Goal: Information Seeking & Learning: Learn about a topic

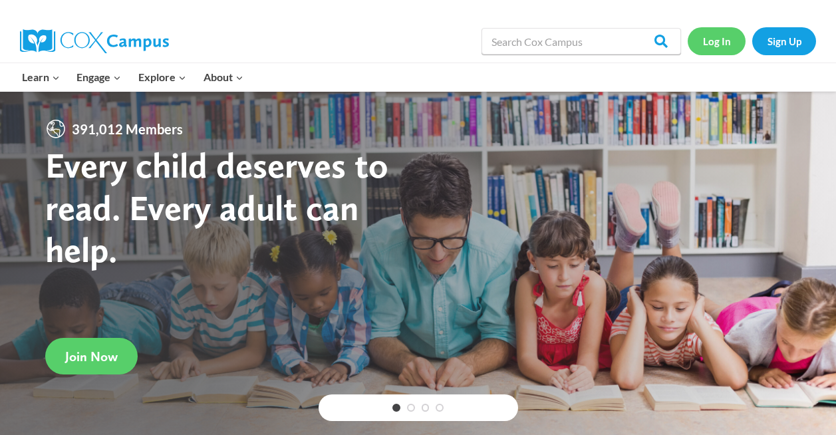
click at [725, 33] on link "Log In" at bounding box center [716, 40] width 58 height 27
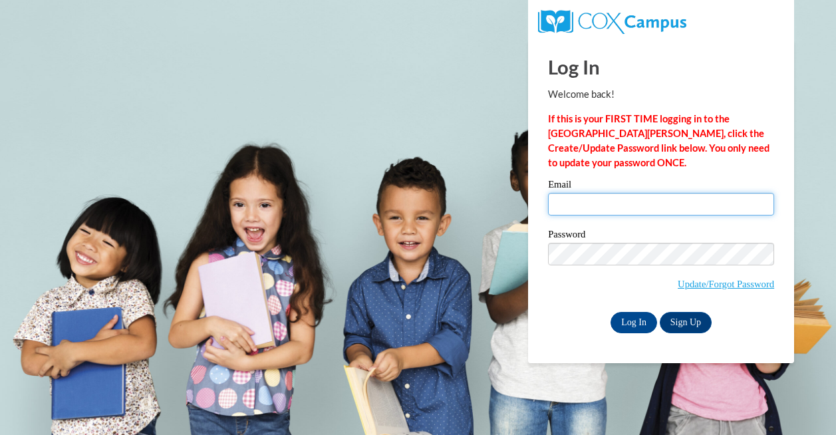
click at [595, 208] on input "Email" at bounding box center [661, 204] width 226 height 23
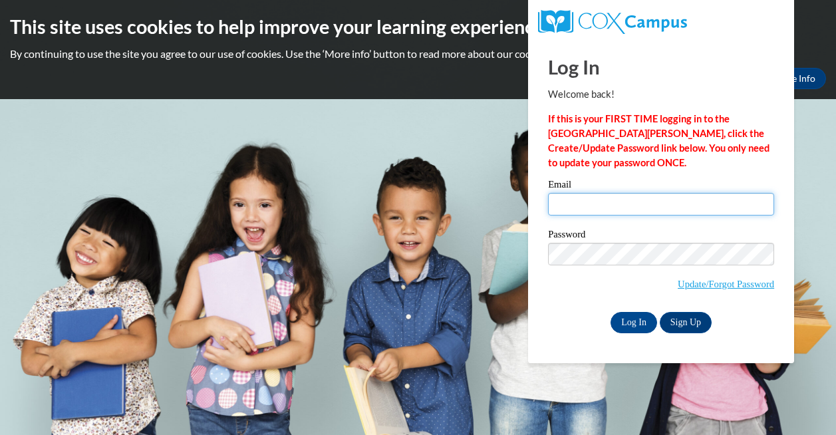
type input "mljones583@mail.jamessprunt.edu"
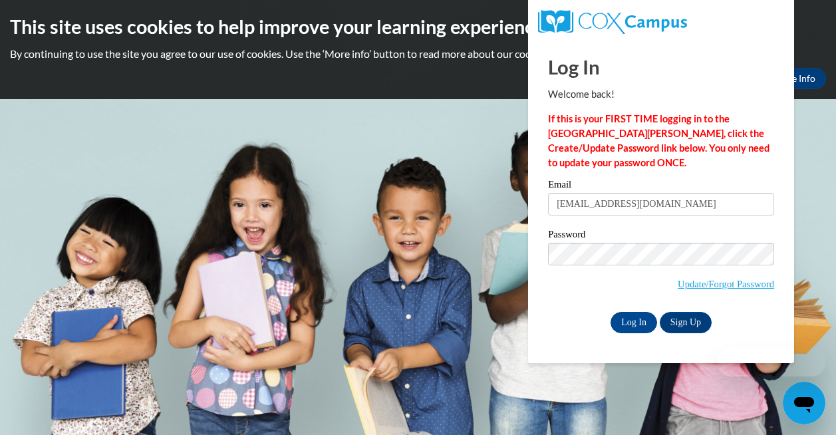
click at [597, 193] on input "mljones583@mail.jamessprunt.edu" at bounding box center [661, 204] width 226 height 23
click at [459, 273] on body "This site uses cookies to help improve your learning experience. By continuing …" at bounding box center [418, 217] width 836 height 435
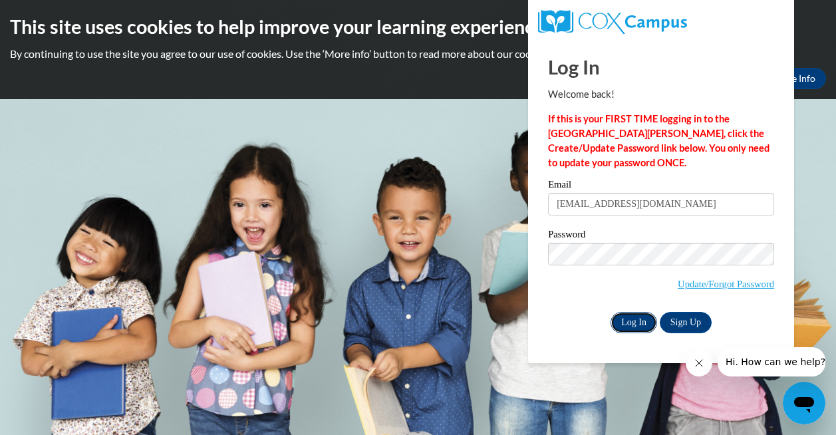
click at [633, 324] on input "Log In" at bounding box center [633, 322] width 47 height 21
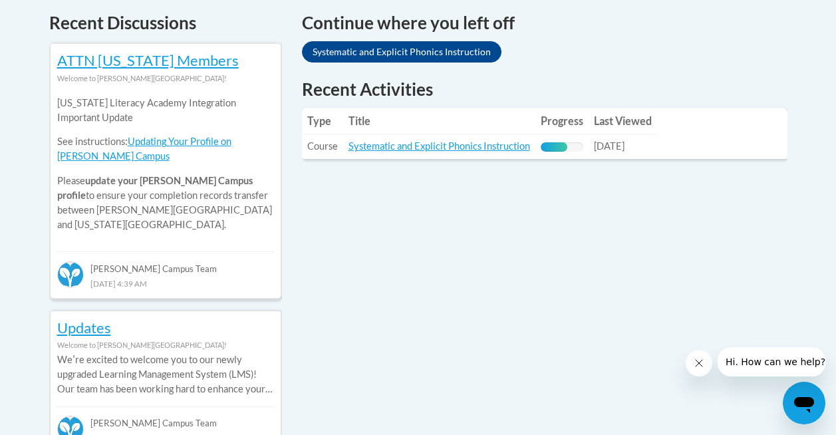
scroll to position [587, 0]
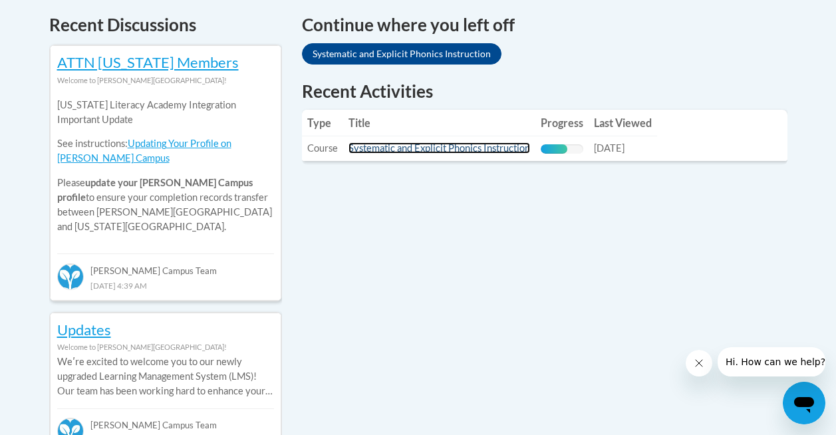
click at [392, 142] on link "Systematic and Explicit Phonics Instruction" at bounding box center [438, 147] width 181 height 11
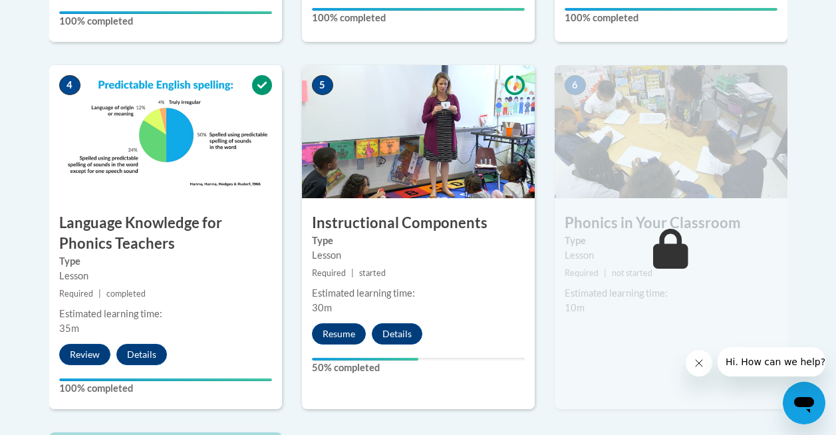
scroll to position [798, 0]
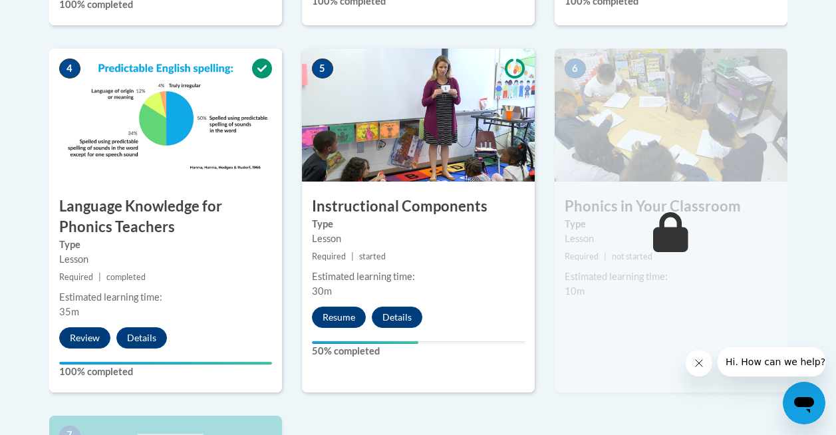
click at [360, 272] on div "Estimated learning time:" at bounding box center [418, 276] width 213 height 15
click at [354, 302] on div "5 Instructional Components Type Lesson Required | started Estimated learning ti…" at bounding box center [418, 221] width 233 height 344
click at [347, 312] on button "Resume" at bounding box center [339, 316] width 54 height 21
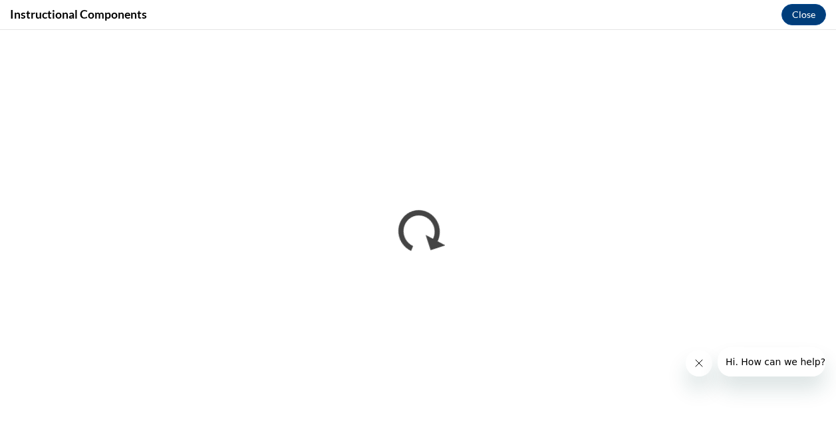
scroll to position [0, 0]
click at [695, 362] on icon "Close message from company" at bounding box center [698, 363] width 11 height 11
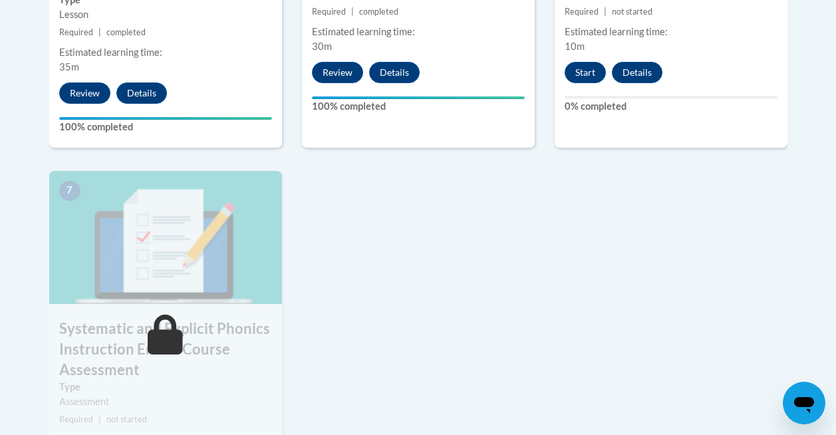
scroll to position [1097, 0]
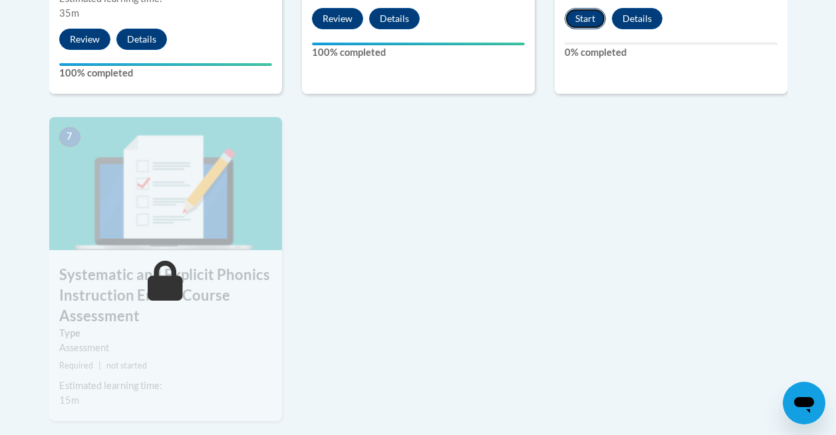
click at [594, 24] on button "Start" at bounding box center [584, 18] width 41 height 21
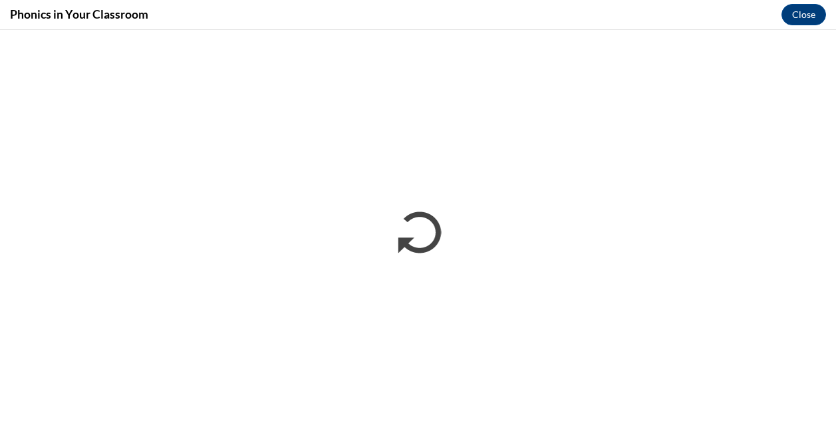
scroll to position [0, 0]
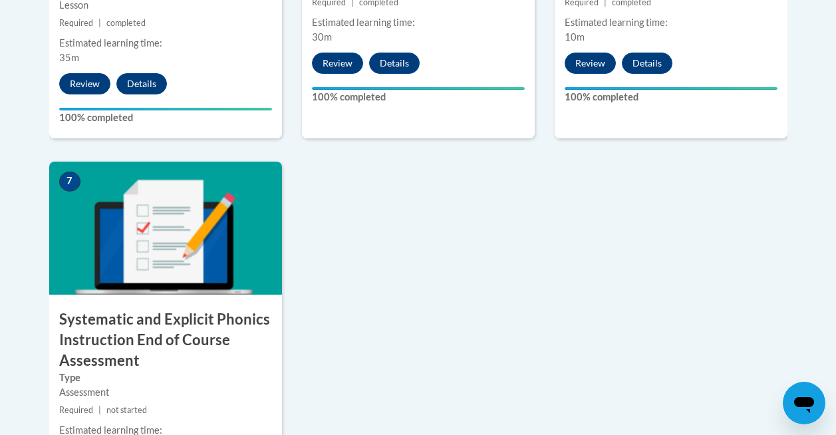
scroll to position [1140, 0]
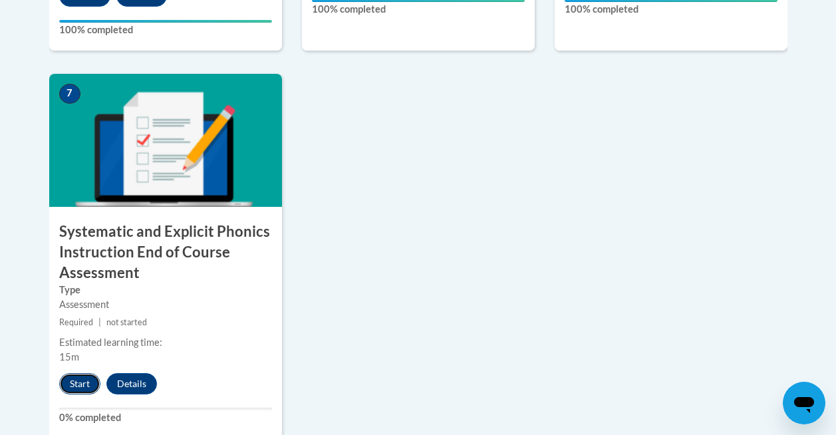
click at [62, 386] on button "Start" at bounding box center [79, 383] width 41 height 21
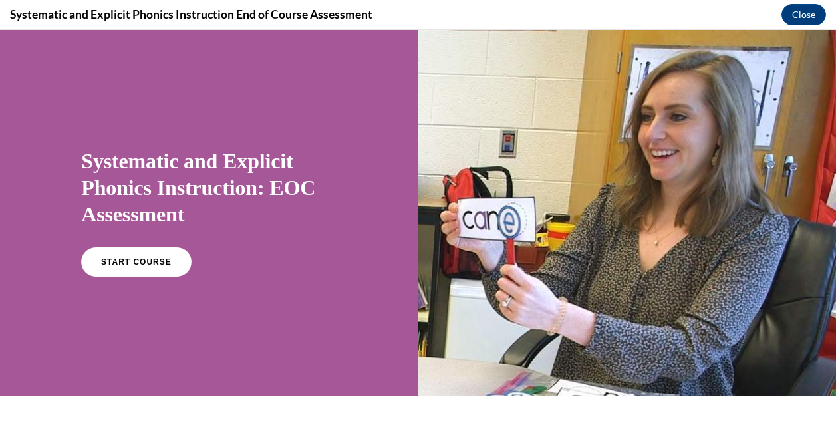
scroll to position [0, 0]
click at [145, 259] on span "START COURSE" at bounding box center [137, 262] width 74 height 10
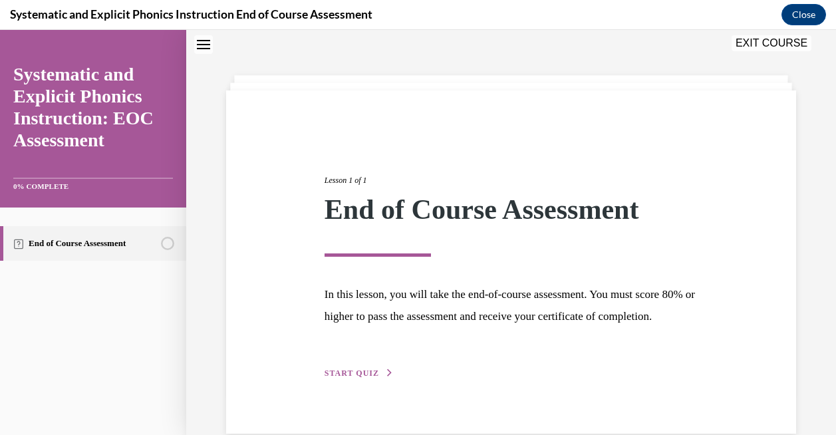
scroll to position [88, 0]
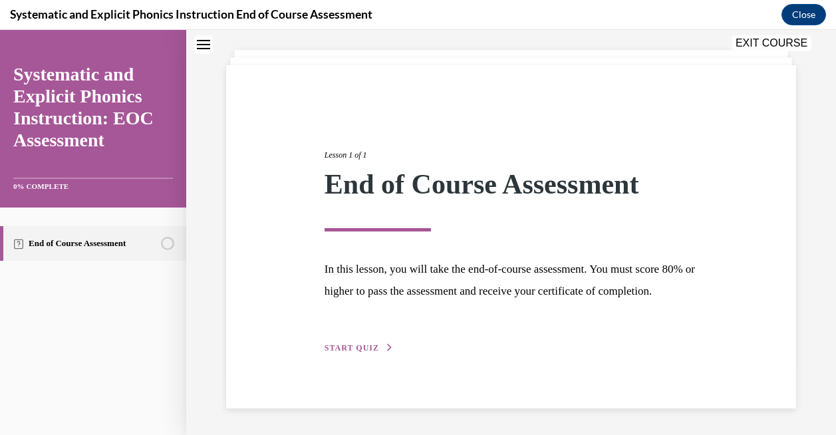
click at [361, 356] on div "Lesson 1 of 1 End of Course Assessment In this lesson, you will take the end-of…" at bounding box center [511, 236] width 570 height 343
click at [363, 344] on span "START QUIZ" at bounding box center [351, 347] width 55 height 9
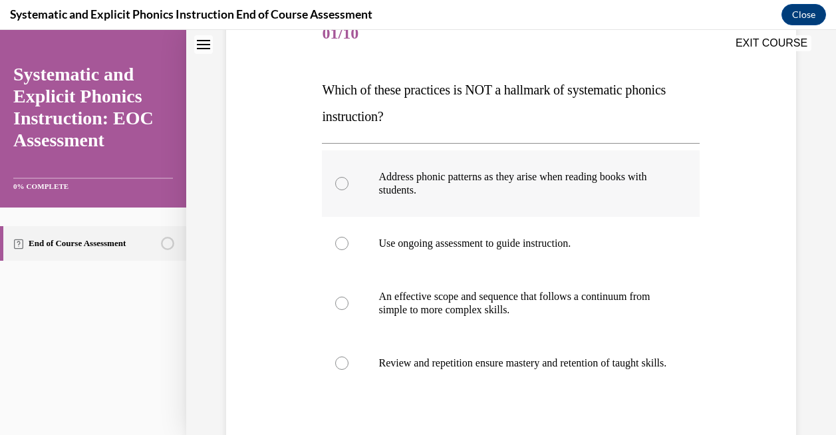
scroll to position [178, 0]
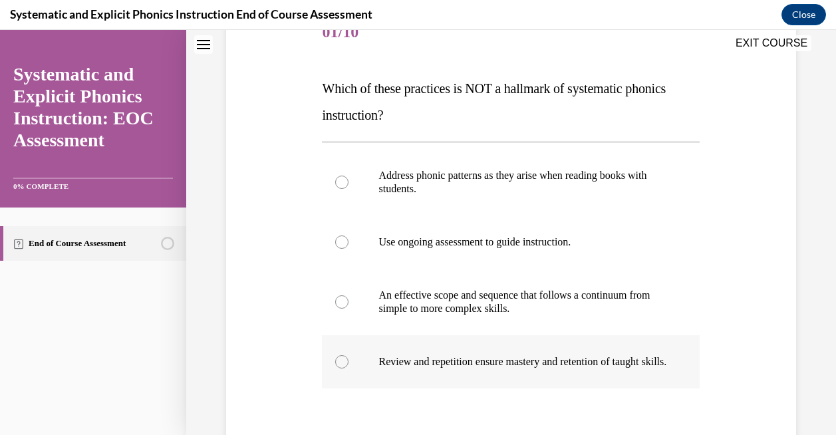
click at [412, 365] on p "Review and repetition ensure mastery and retention of taught skills." at bounding box center [522, 361] width 288 height 13
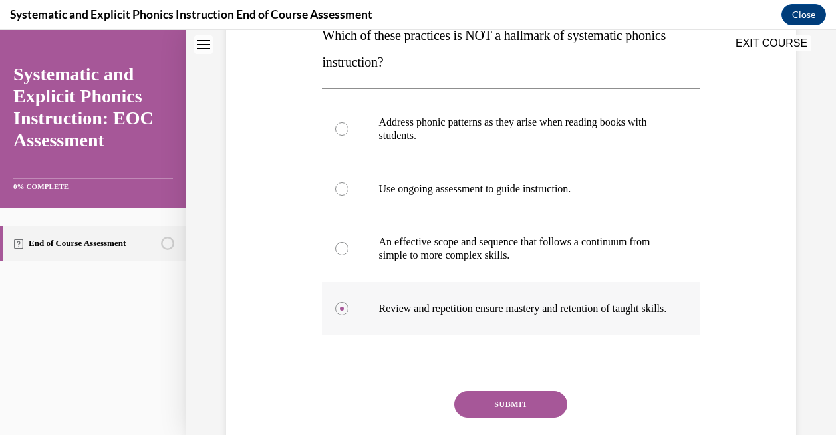
scroll to position [234, 0]
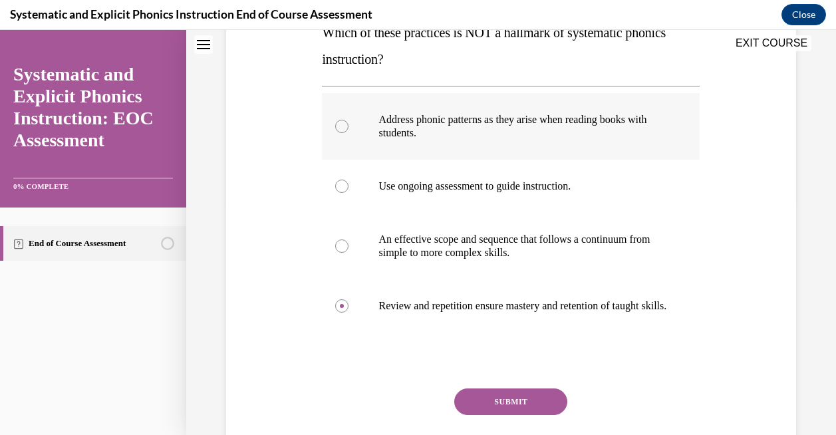
click at [469, 146] on div at bounding box center [511, 126] width 378 height 66
click at [459, 283] on div at bounding box center [511, 305] width 378 height 53
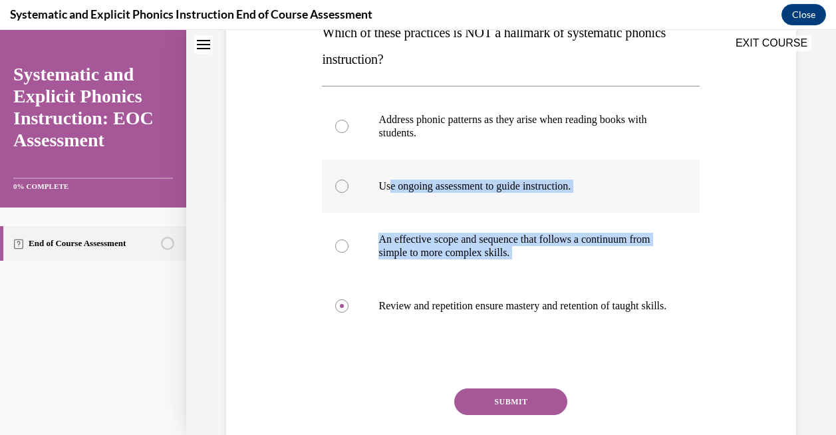
drag, startPoint x: 437, startPoint y: 320, endPoint x: 394, endPoint y: 180, distance: 146.1
click at [394, 180] on div "Address phonic patterns as they arise when reading books with students. Use ong…" at bounding box center [511, 212] width 378 height 239
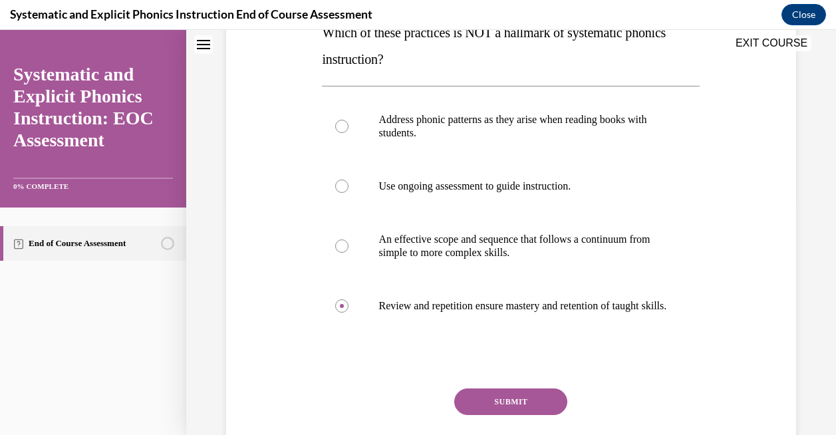
click at [438, 339] on div "Address phonic patterns as they arise when reading books with students. Use ong…" at bounding box center [511, 212] width 378 height 253
drag, startPoint x: 435, startPoint y: 338, endPoint x: 350, endPoint y: 292, distance: 95.8
click at [350, 292] on div at bounding box center [511, 305] width 378 height 53
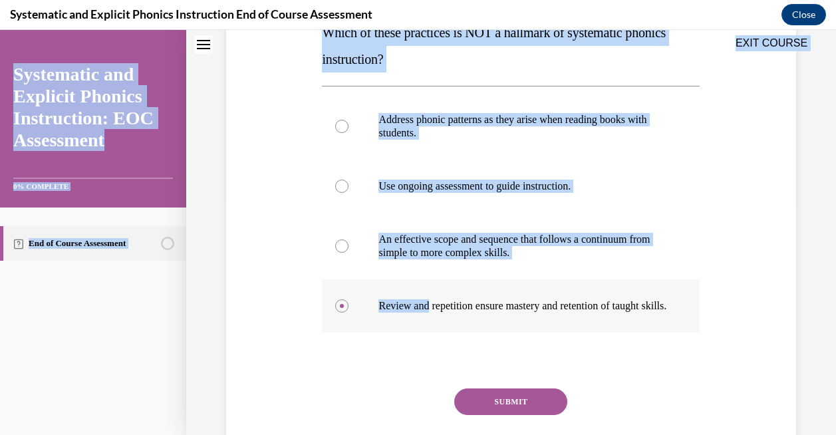
drag, startPoint x: 316, startPoint y: 33, endPoint x: 431, endPoint y: 311, distance: 300.5
click at [431, 311] on div "EXIT COURSE Systematic and Explicit Phonics Instruction: EOC Assessment 0% COMP…" at bounding box center [418, 232] width 836 height 405
click at [273, 272] on div "Question 01/10 Which of these practices is NOT a hallmark of systematic phonics…" at bounding box center [511, 204] width 576 height 586
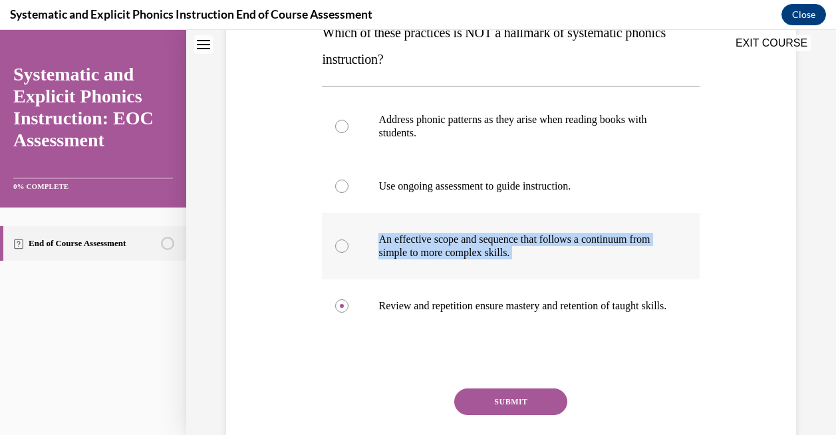
drag, startPoint x: 417, startPoint y: 330, endPoint x: 361, endPoint y: 225, distance: 119.0
click at [361, 225] on div "Address phonic patterns as they arise when reading books with students. Use ong…" at bounding box center [511, 212] width 378 height 239
click at [318, 233] on div "Question 01/10 Which of these practices is NOT a hallmark of systematic phonics…" at bounding box center [510, 214] width 384 height 566
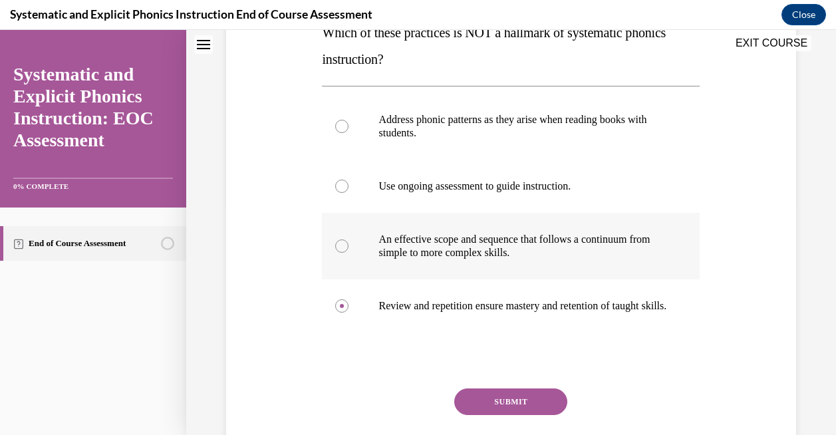
click at [353, 243] on div at bounding box center [511, 246] width 378 height 66
click at [494, 408] on button "SUBMIT" at bounding box center [510, 401] width 113 height 27
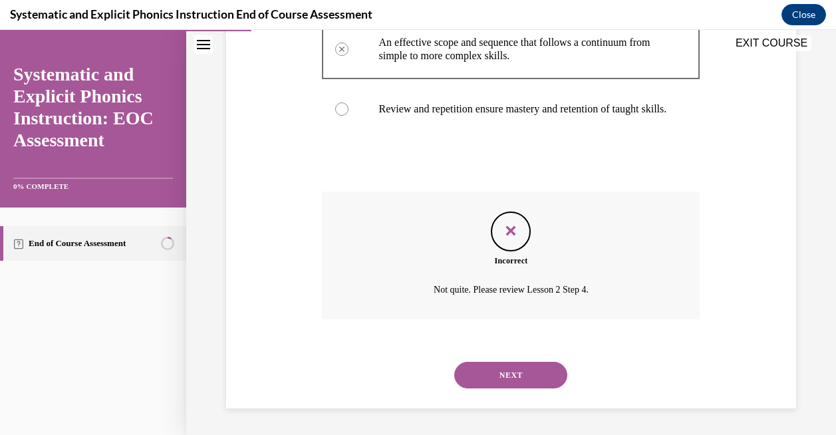
scroll to position [444, 0]
click at [497, 374] on button "NEXT" at bounding box center [510, 375] width 113 height 27
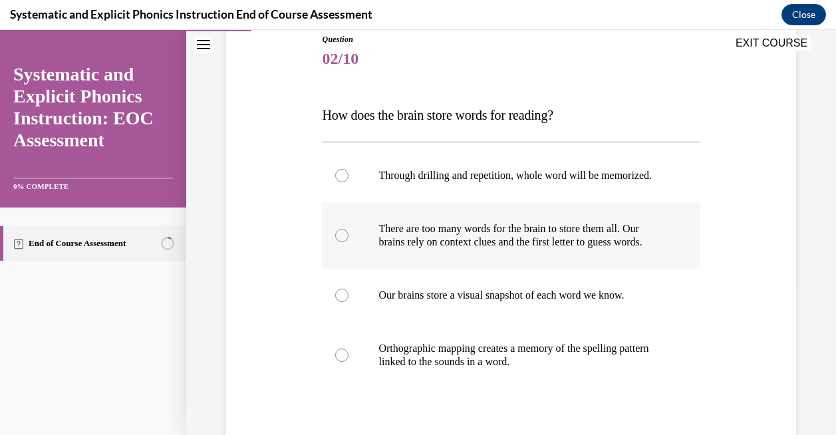
scroll to position [162, 0]
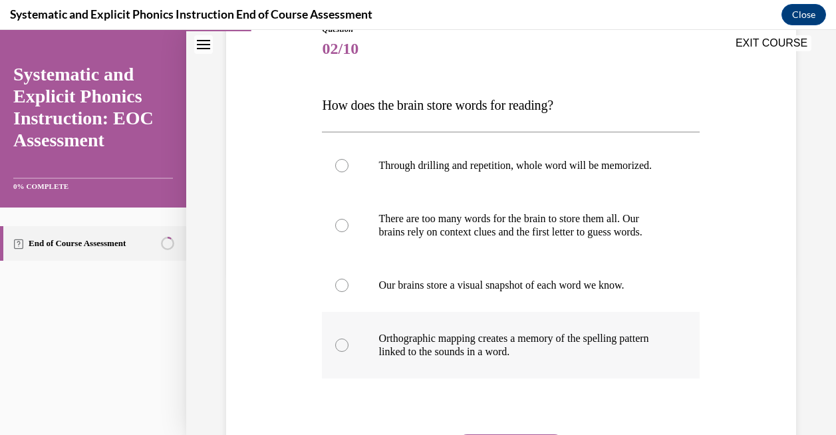
click at [519, 358] on p "Orthographic mapping creates a memory of the spelling pattern linked to the sou…" at bounding box center [522, 345] width 288 height 27
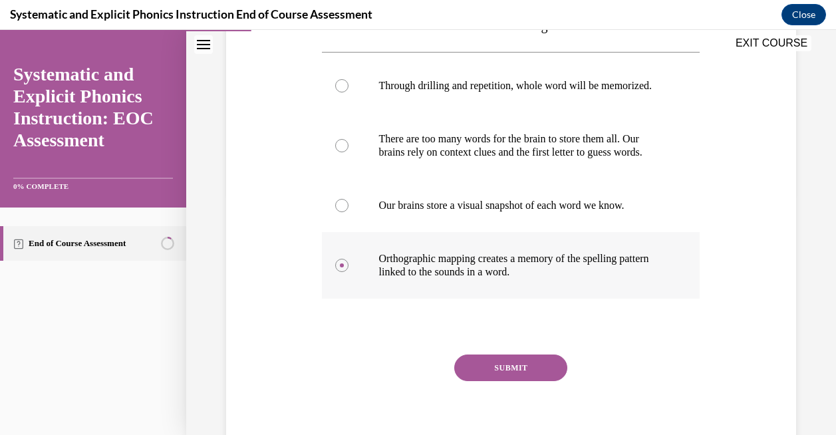
click at [519, 370] on button "SUBMIT" at bounding box center [510, 367] width 113 height 27
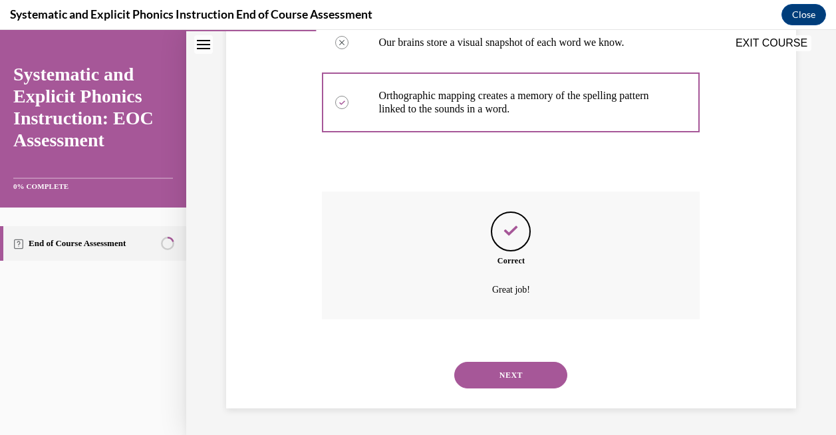
scroll to position [417, 0]
click at [519, 378] on button "NEXT" at bounding box center [510, 375] width 113 height 27
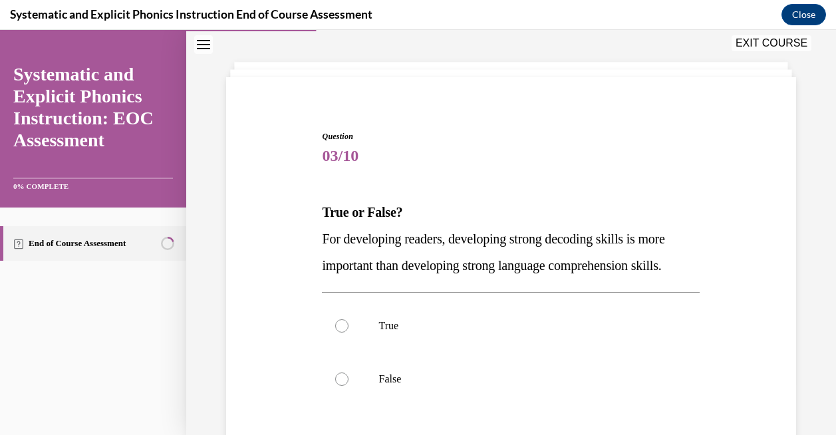
scroll to position [56, 0]
click at [356, 330] on div at bounding box center [511, 324] width 378 height 53
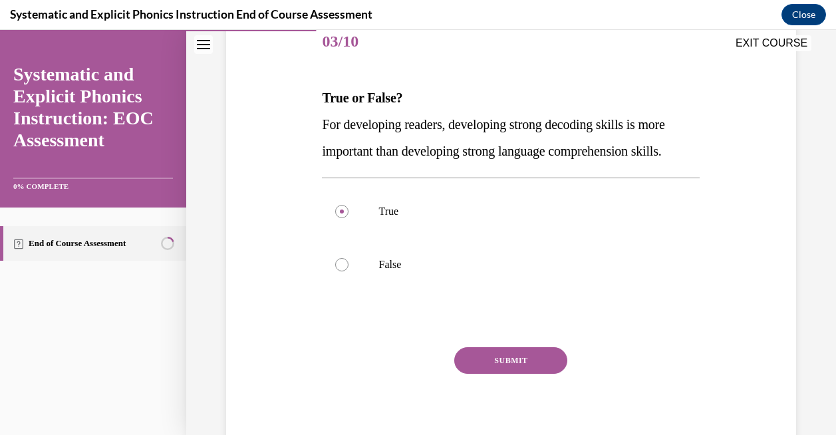
click at [526, 350] on button "SUBMIT" at bounding box center [510, 360] width 113 height 27
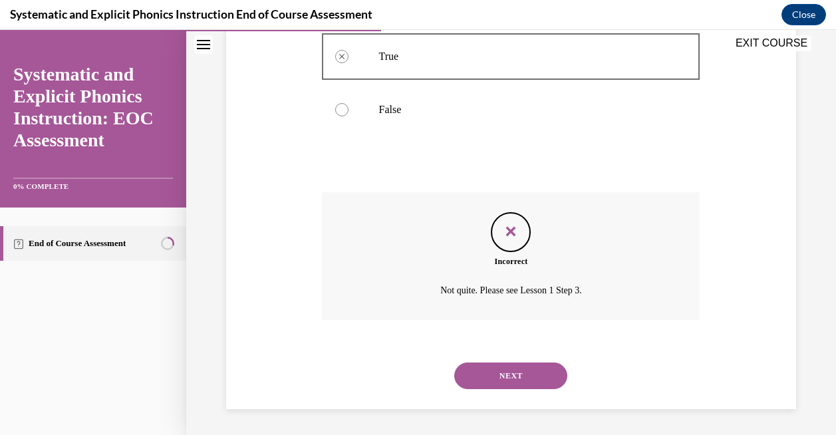
scroll to position [324, 0]
click at [521, 377] on button "NEXT" at bounding box center [510, 375] width 113 height 27
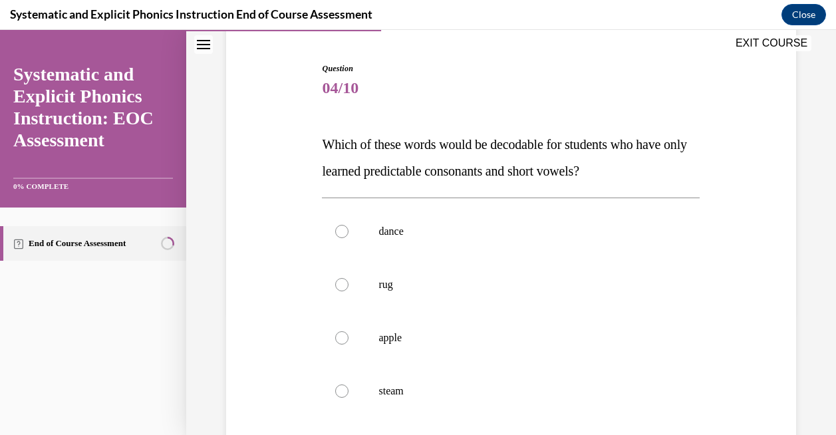
scroll to position [130, 0]
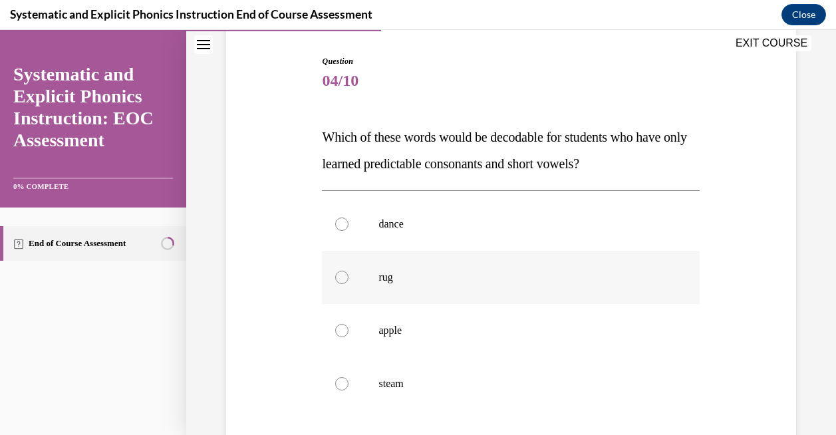
click at [514, 280] on p "rug" at bounding box center [522, 277] width 288 height 13
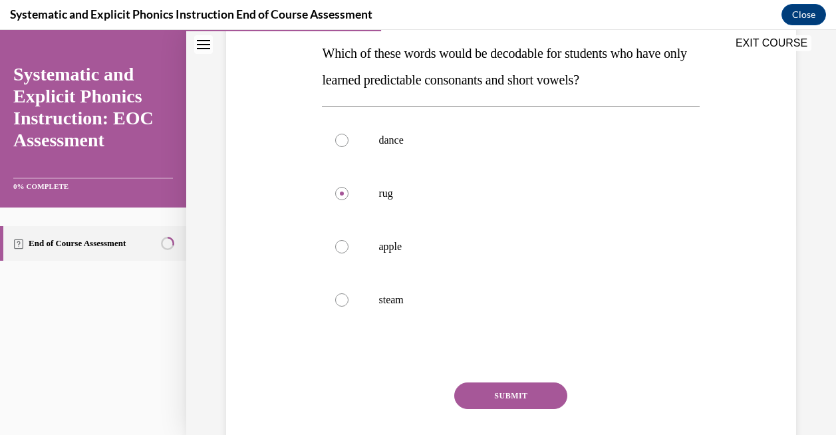
click at [513, 407] on button "SUBMIT" at bounding box center [510, 395] width 113 height 27
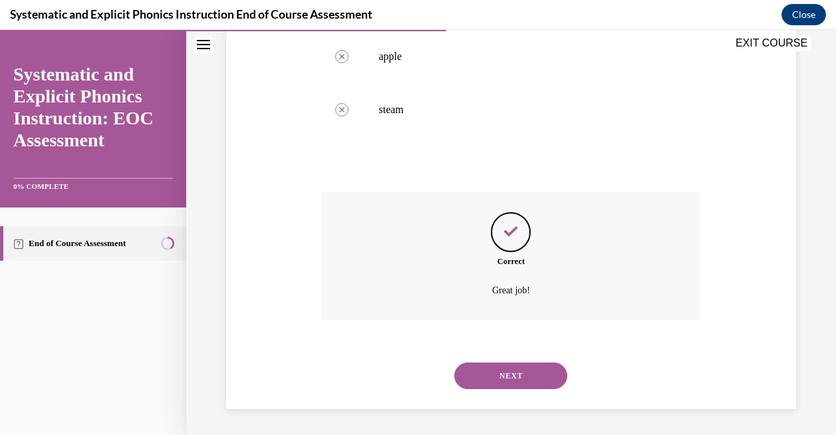
scroll to position [404, 0]
click at [518, 366] on button "NEXT" at bounding box center [510, 375] width 113 height 27
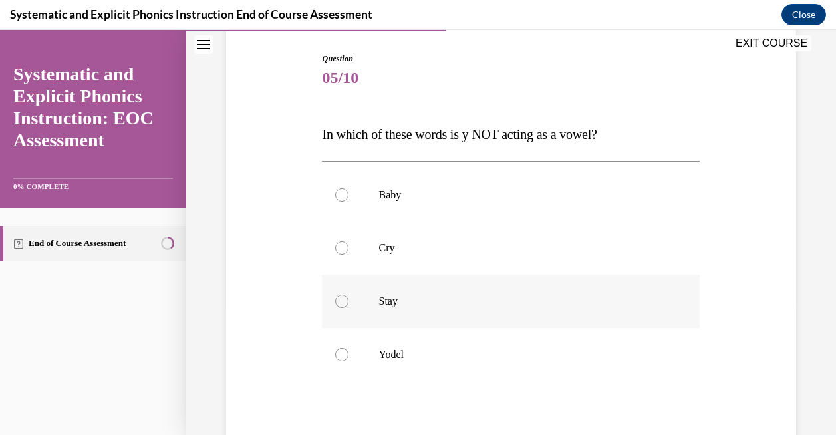
scroll to position [140, 0]
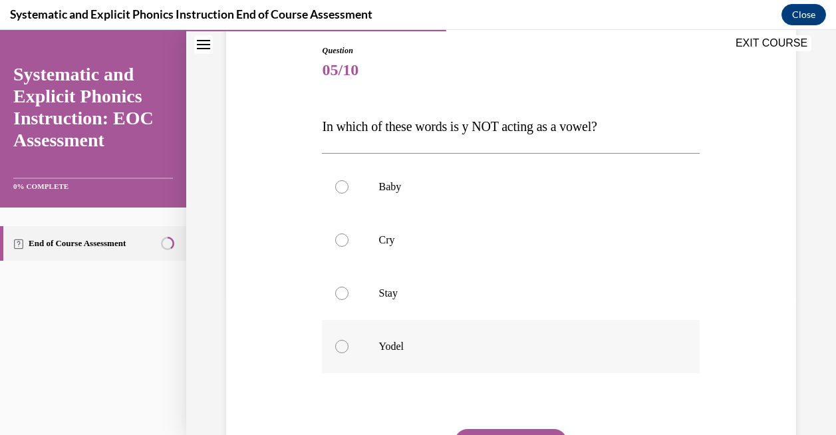
click at [481, 360] on div at bounding box center [511, 346] width 378 height 53
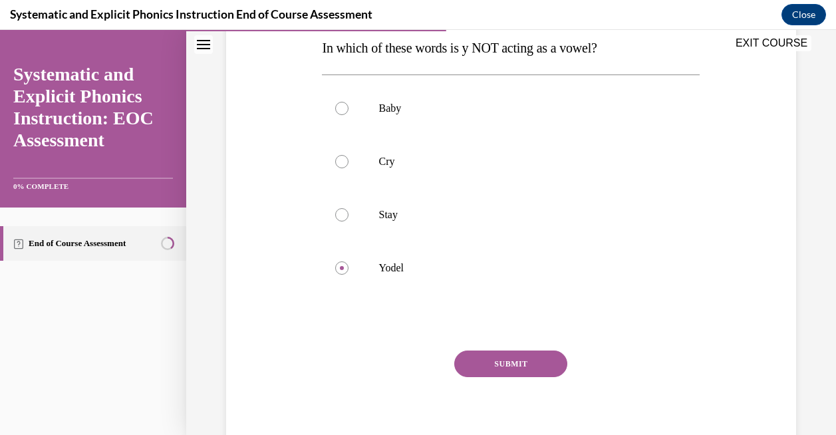
click at [486, 355] on button "SUBMIT" at bounding box center [510, 363] width 113 height 27
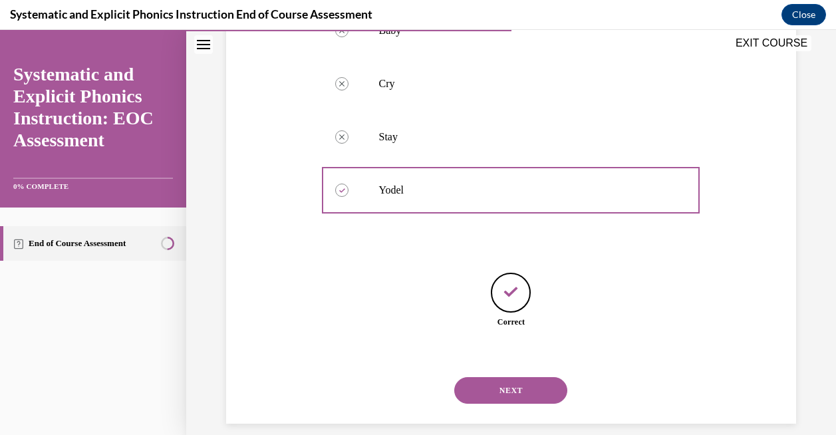
scroll to position [312, 0]
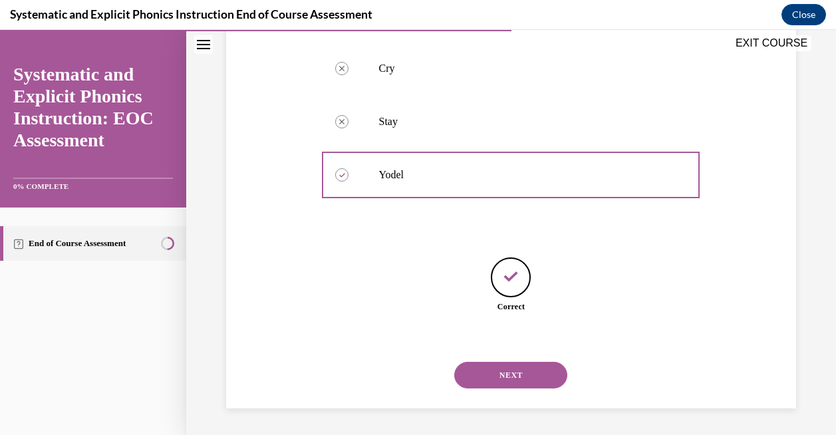
click at [519, 374] on button "NEXT" at bounding box center [510, 375] width 113 height 27
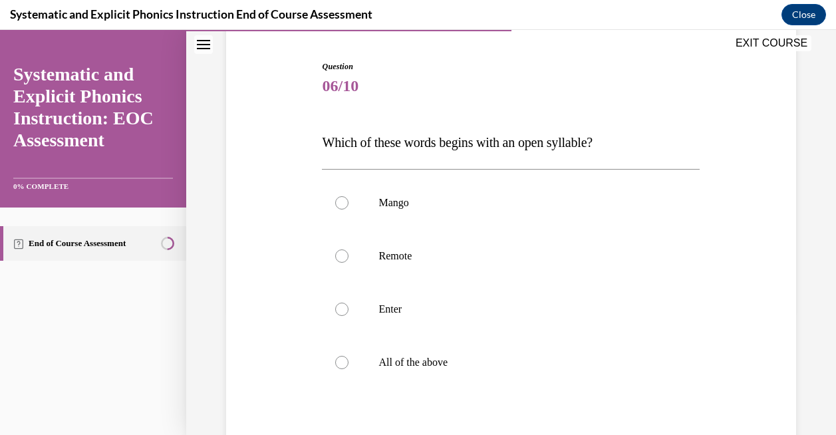
scroll to position [129, 0]
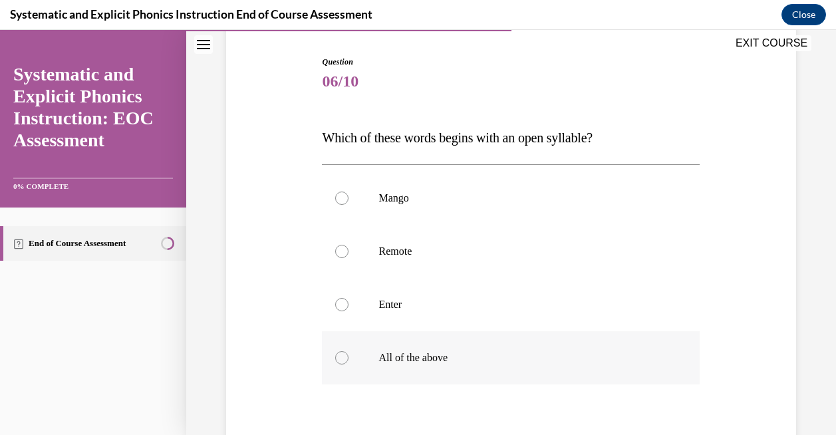
click at [519, 374] on div at bounding box center [511, 357] width 378 height 53
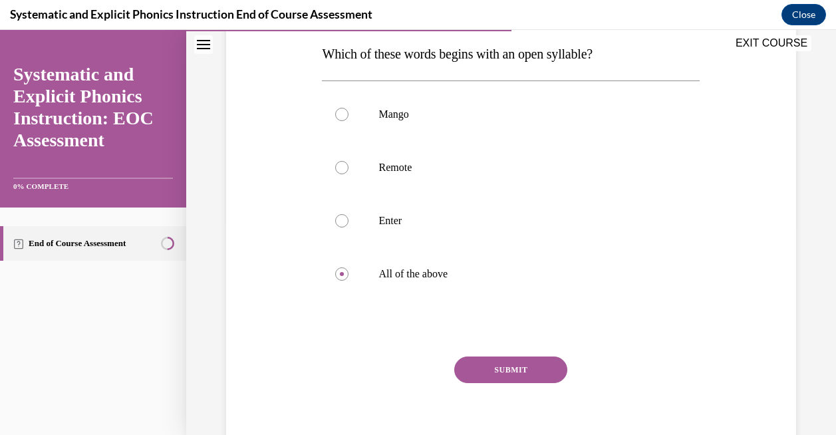
click at [521, 368] on button "SUBMIT" at bounding box center [510, 369] width 113 height 27
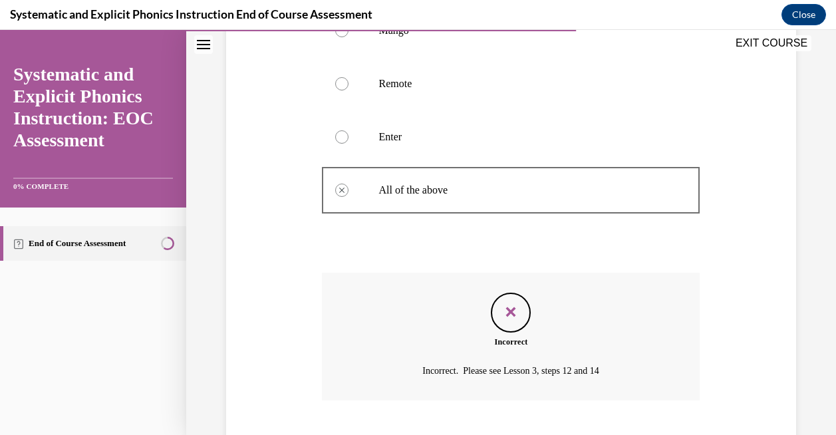
scroll to position [378, 0]
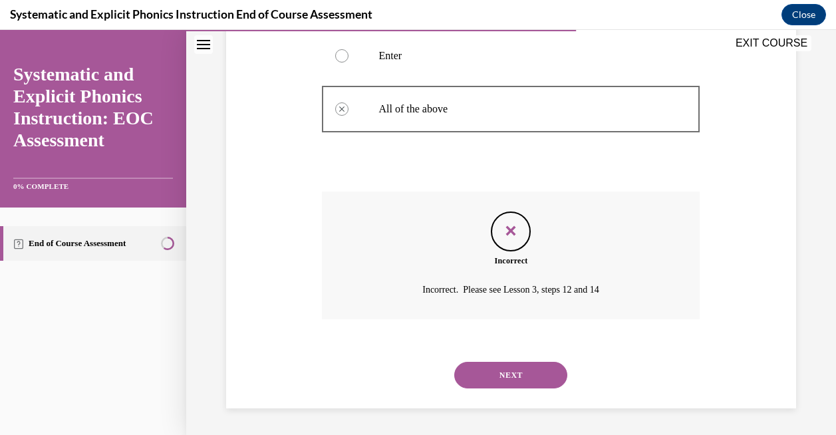
click at [521, 391] on div "NEXT" at bounding box center [511, 374] width 378 height 53
click at [521, 382] on button "NEXT" at bounding box center [510, 375] width 113 height 27
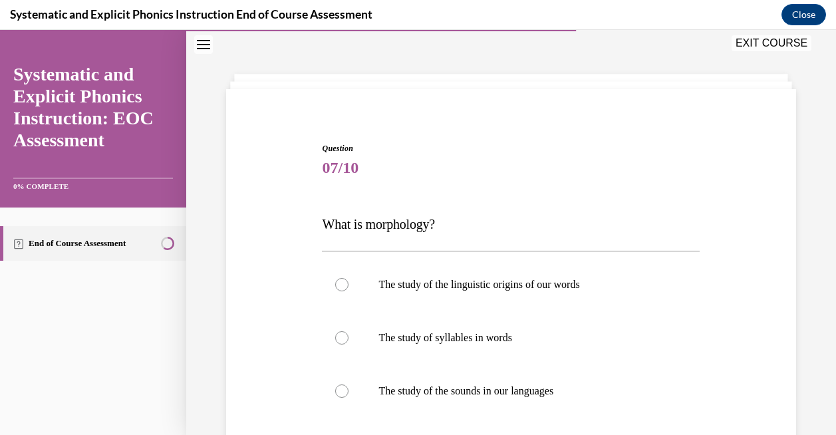
scroll to position [45, 0]
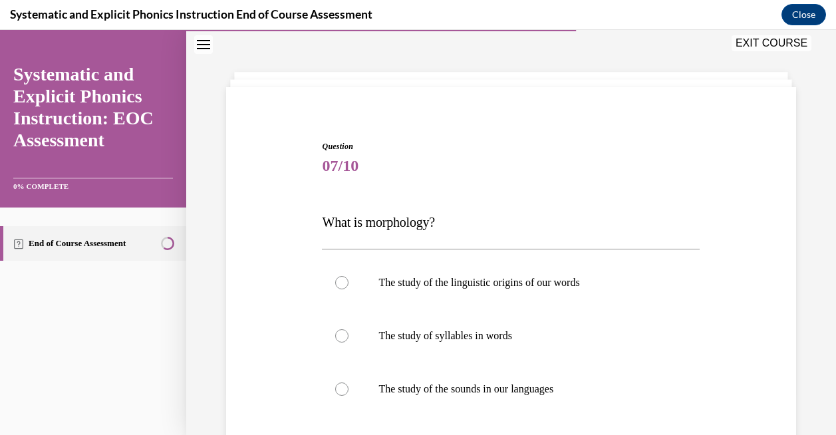
click at [372, 232] on p "What is morphology?" at bounding box center [511, 222] width 378 height 27
copy div "What is morphology?"
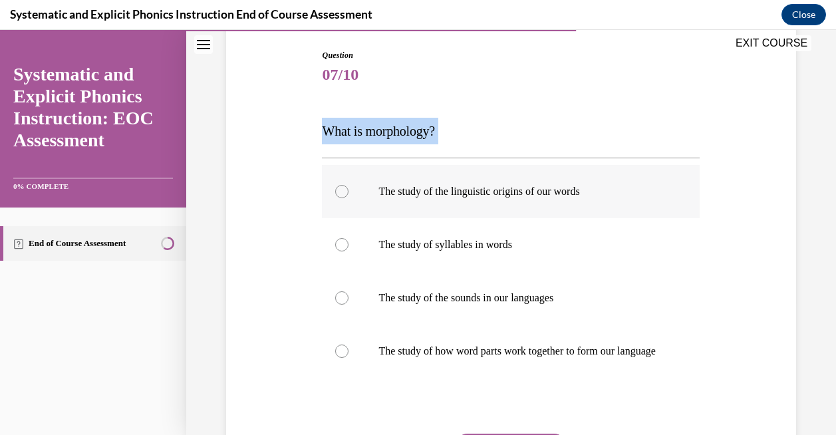
scroll to position [141, 0]
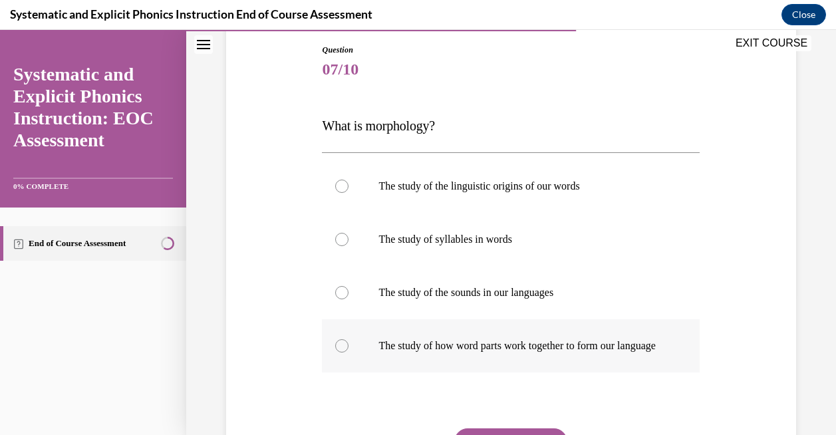
click at [463, 367] on div at bounding box center [511, 345] width 378 height 53
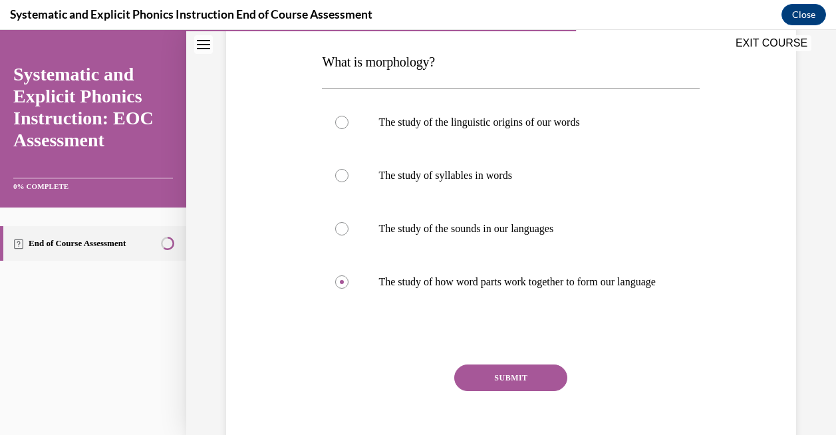
click at [481, 391] on button "SUBMIT" at bounding box center [510, 377] width 113 height 27
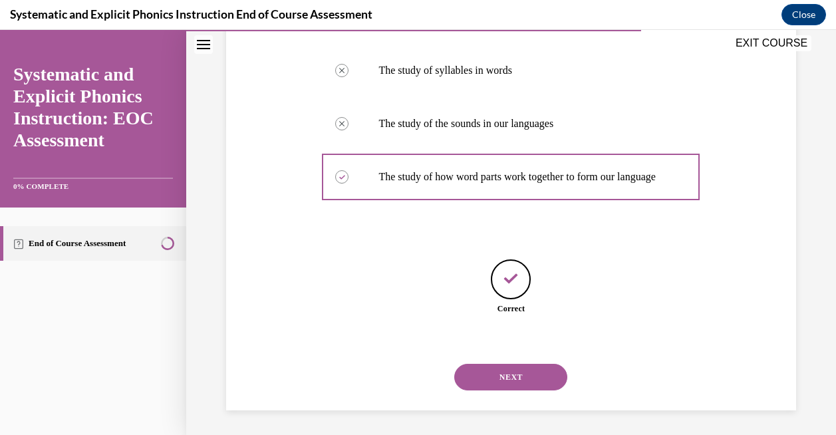
scroll to position [325, 0]
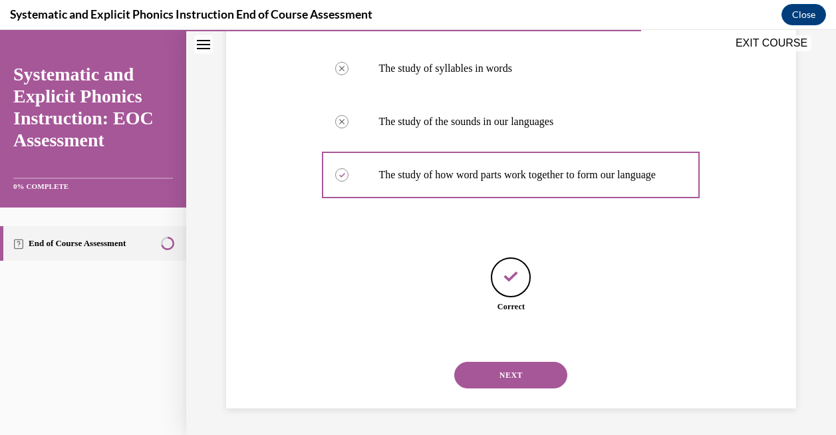
click at [487, 393] on div "NEXT" at bounding box center [511, 374] width 378 height 53
click at [491, 385] on button "NEXT" at bounding box center [510, 375] width 113 height 27
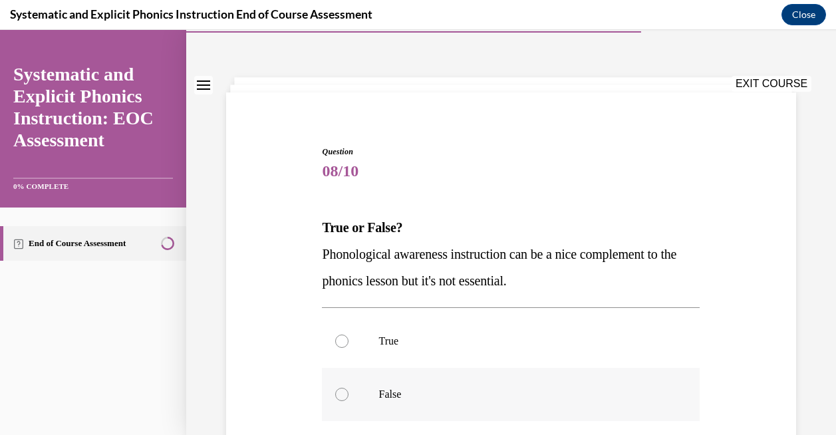
scroll to position [37, 0]
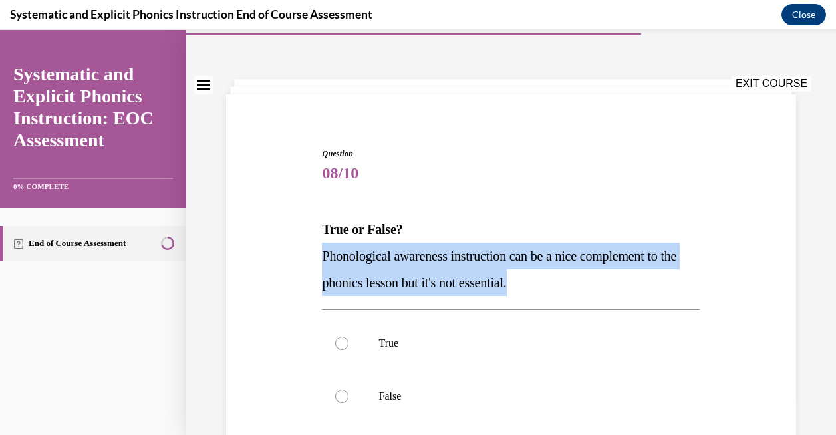
drag, startPoint x: 548, startPoint y: 289, endPoint x: 257, endPoint y: 259, distance: 292.0
click at [257, 259] on div "Question 08/10 True or False? Phonological awareness instruction can be a nice …" at bounding box center [511, 348] width 576 height 480
copy span "Phonological awareness instruction can be a nice complement to the phonics less…"
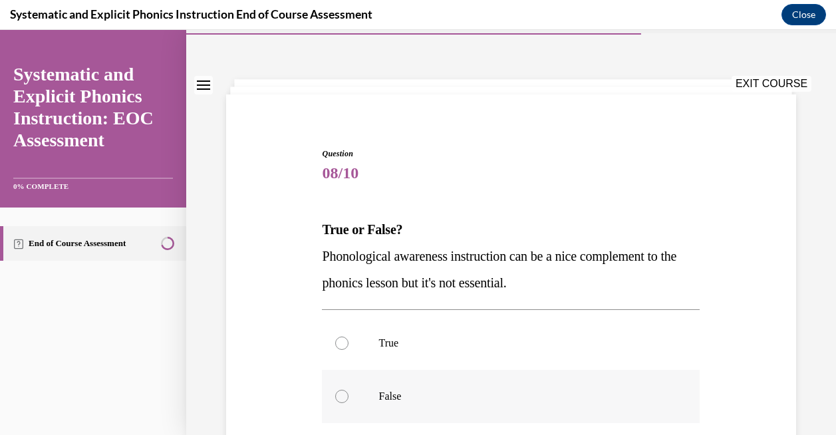
click at [377, 390] on div at bounding box center [511, 396] width 378 height 53
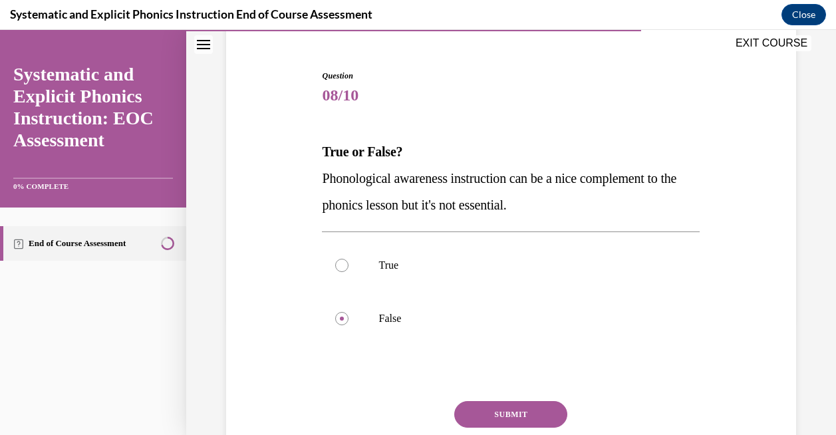
click at [489, 411] on button "SUBMIT" at bounding box center [510, 414] width 113 height 27
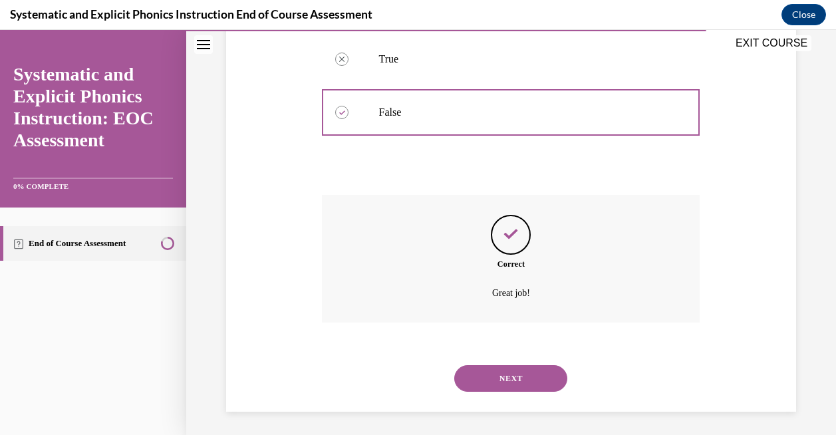
scroll to position [324, 0]
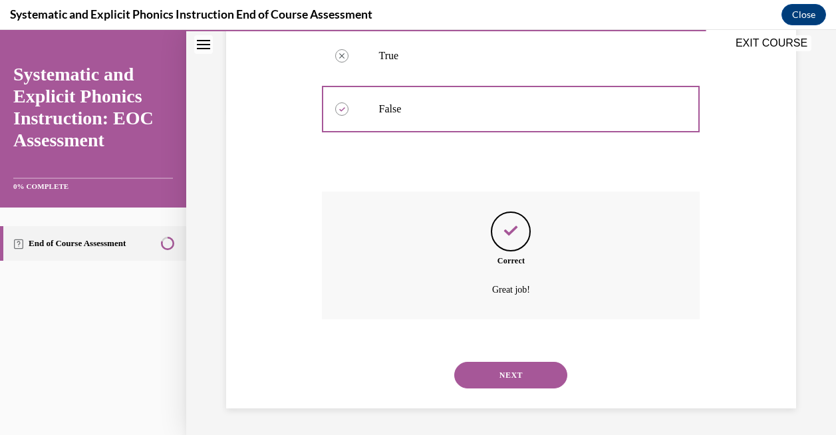
click at [489, 412] on div "Question 08/10 True or False? Phonological awareness instruction can be a nice …" at bounding box center [510, 90] width 649 height 687
click at [519, 368] on button "NEXT" at bounding box center [510, 375] width 113 height 27
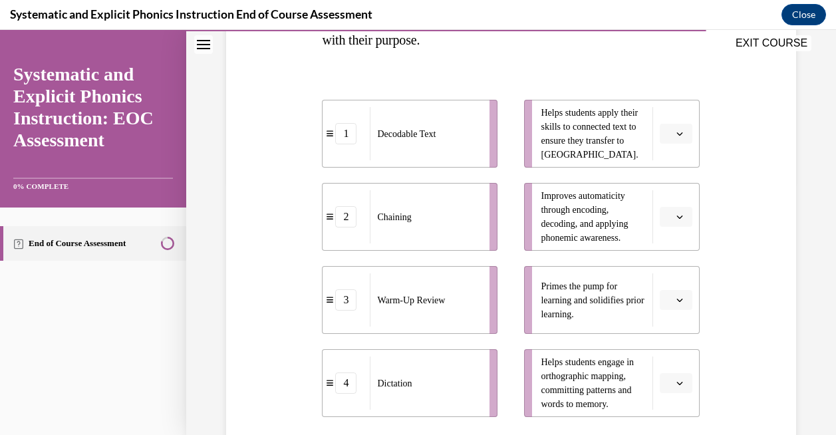
scroll to position [255, 0]
click at [686, 303] on button "button" at bounding box center [675, 299] width 33 height 20
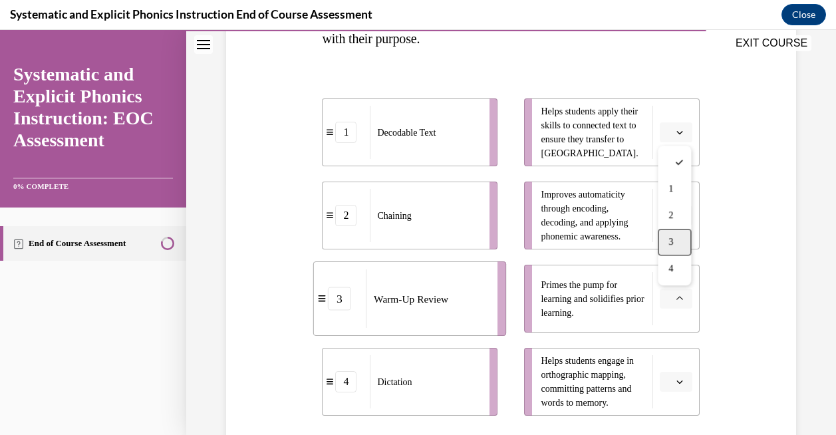
click at [679, 241] on div "3" at bounding box center [673, 242] width 33 height 27
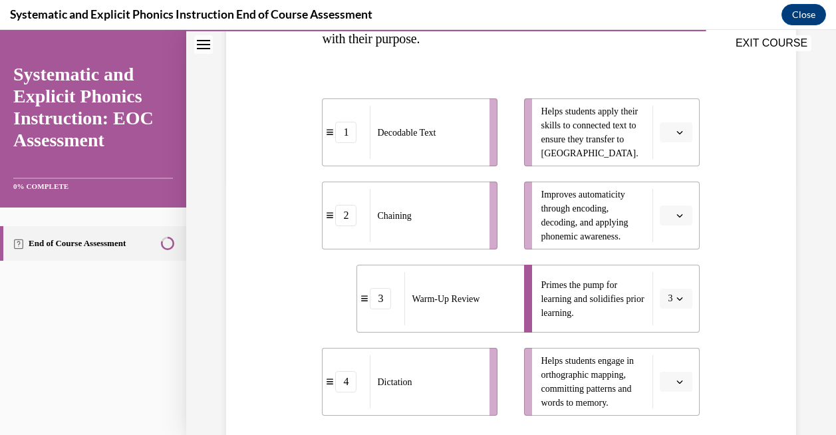
click at [675, 385] on span "button" at bounding box center [679, 381] width 9 height 9
click at [674, 344] on div "4" at bounding box center [673, 351] width 33 height 27
click at [684, 224] on button "button" at bounding box center [675, 215] width 33 height 20
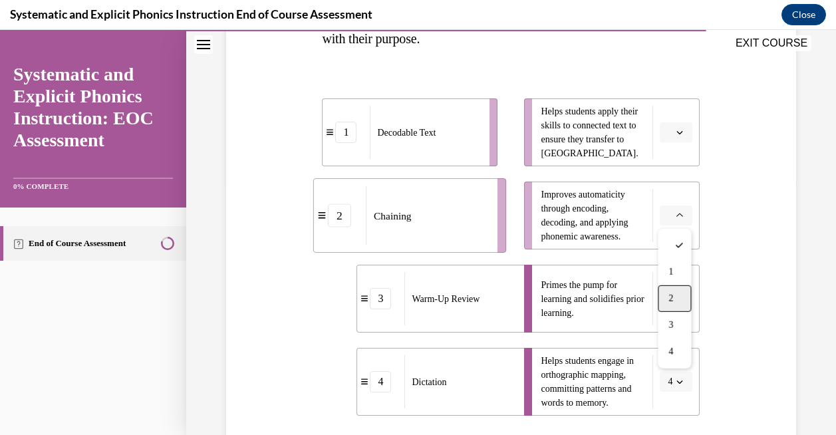
click at [669, 299] on span "2" at bounding box center [670, 298] width 5 height 11
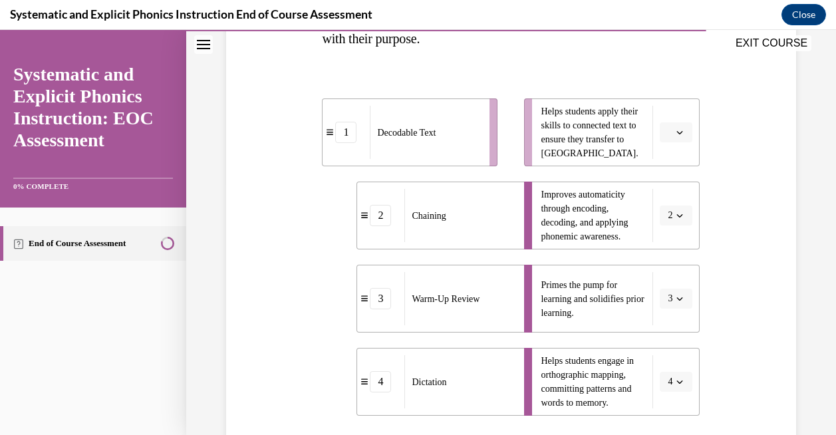
click at [682, 139] on button "button" at bounding box center [675, 132] width 33 height 20
click at [677, 190] on div "1" at bounding box center [673, 188] width 33 height 27
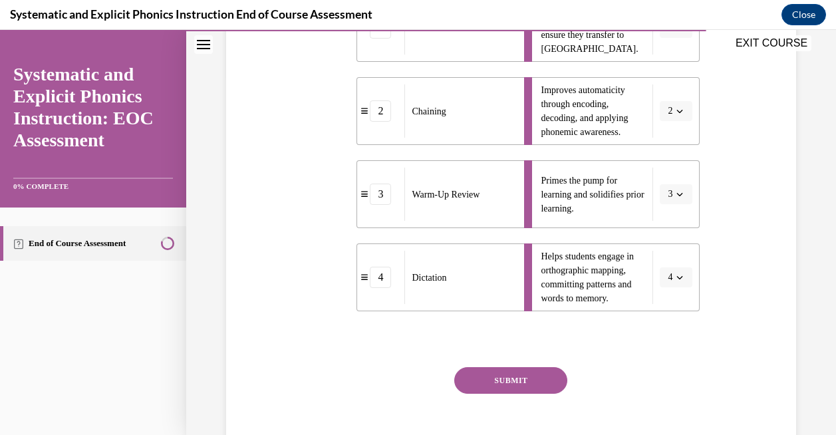
click at [541, 384] on button "SUBMIT" at bounding box center [510, 380] width 113 height 27
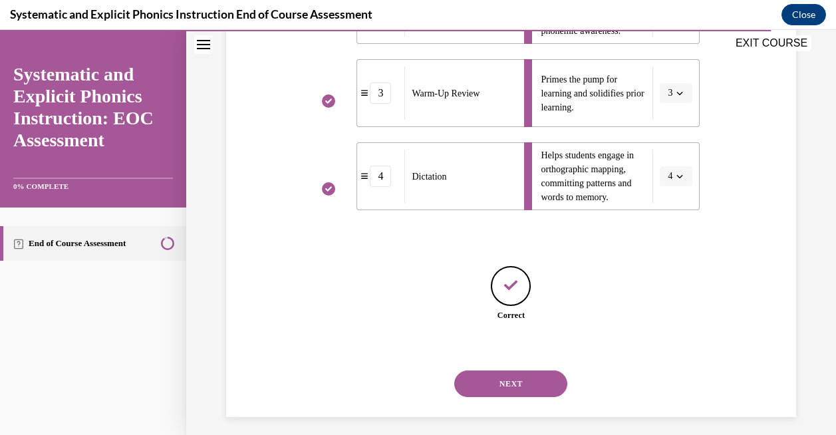
scroll to position [469, 0]
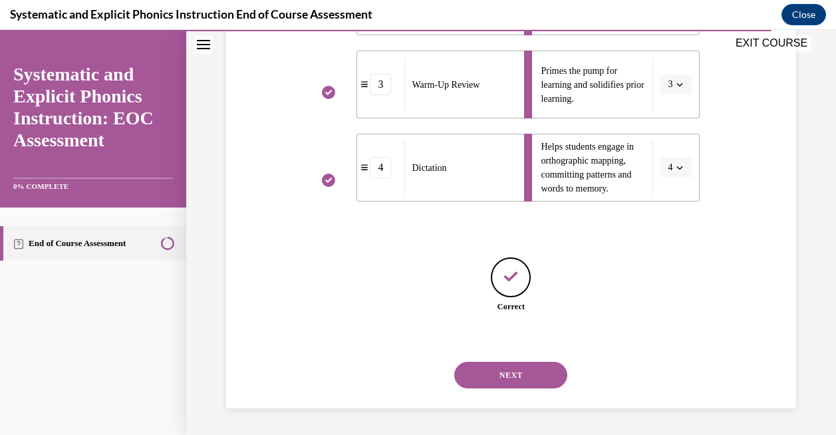
click at [541, 384] on button "NEXT" at bounding box center [510, 375] width 113 height 27
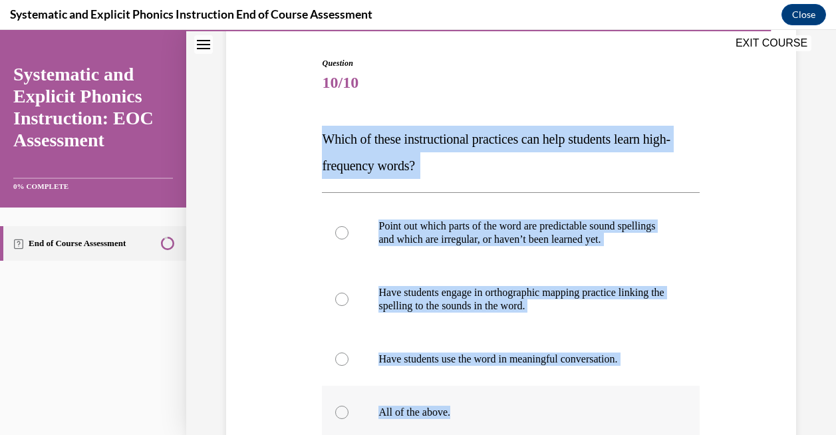
scroll to position [124, 0]
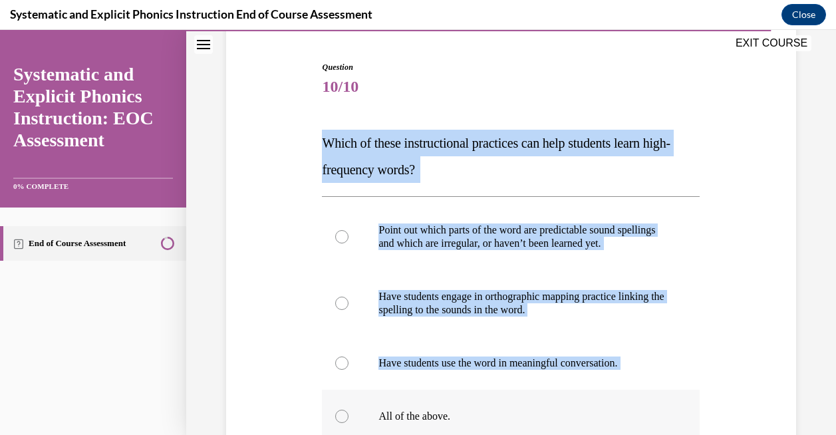
drag, startPoint x: 318, startPoint y: 136, endPoint x: 558, endPoint y: 409, distance: 364.1
click at [558, 409] on div "Question 10/10 Which of these instructional practices can help students learn h…" at bounding box center [511, 314] width 576 height 586
copy div "Which of these instructional practices can help students learn high-frequency w…"
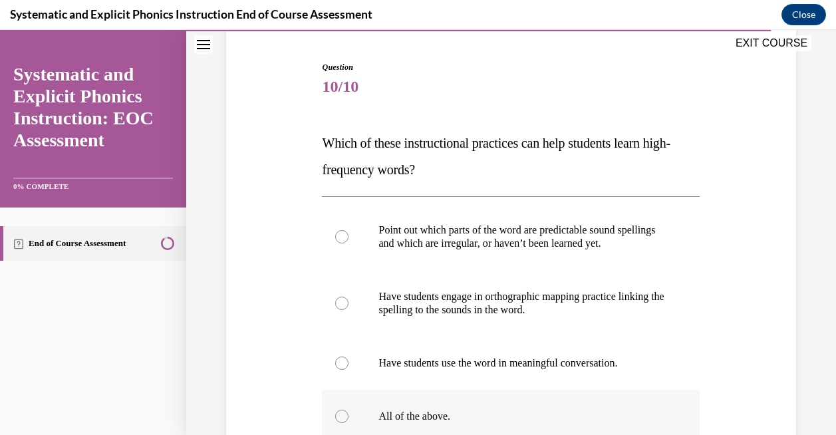
click at [407, 413] on p "All of the above." at bounding box center [522, 415] width 288 height 13
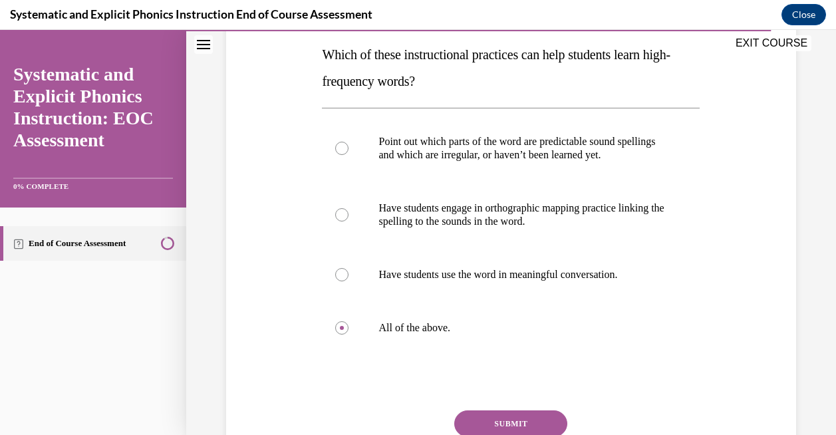
click at [499, 428] on button "SUBMIT" at bounding box center [510, 423] width 113 height 27
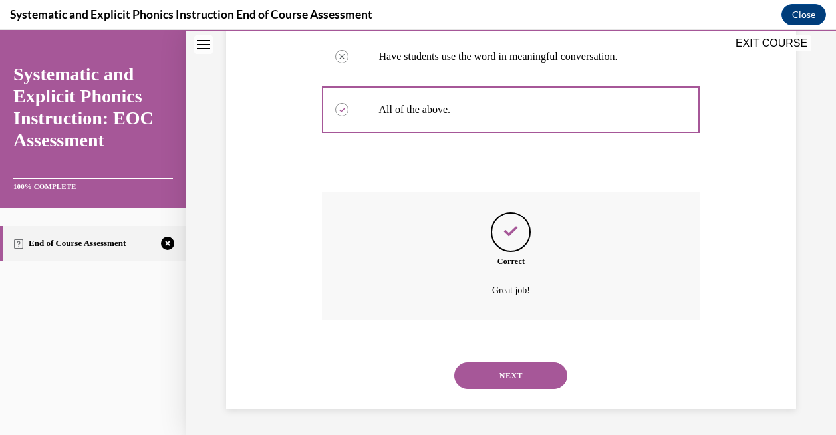
scroll to position [431, 0]
click at [504, 377] on button "NEXT" at bounding box center [510, 375] width 113 height 27
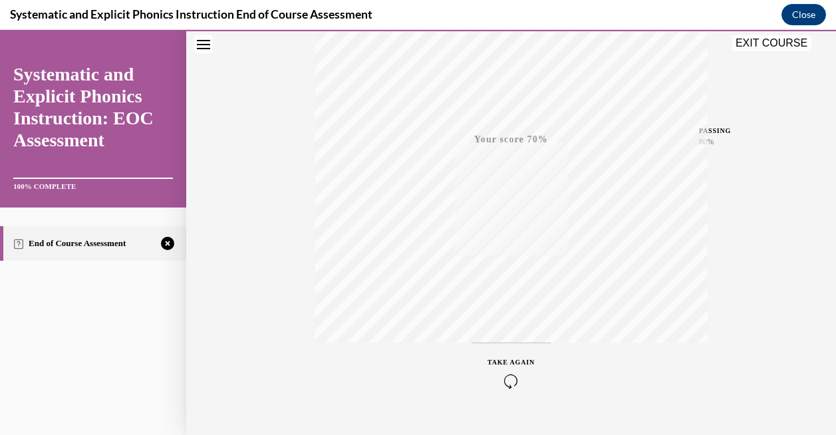
scroll to position [277, 0]
click at [514, 352] on icon "button" at bounding box center [510, 353] width 47 height 15
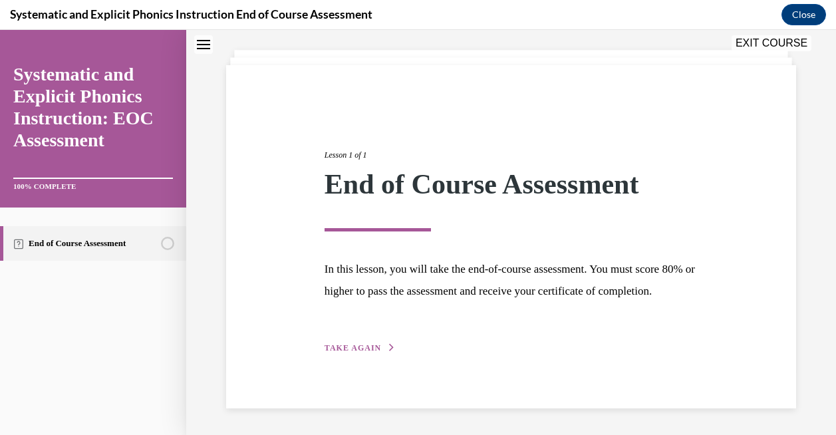
scroll to position [88, 0]
click at [356, 346] on span "TAKE AGAIN" at bounding box center [352, 347] width 57 height 9
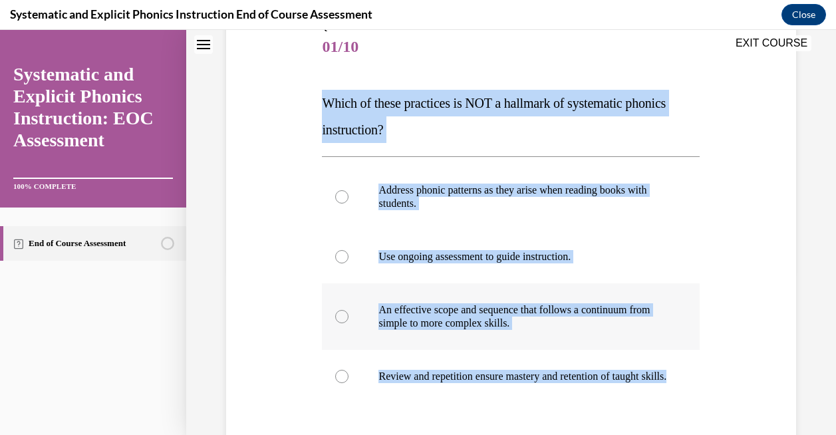
scroll to position [201, 0]
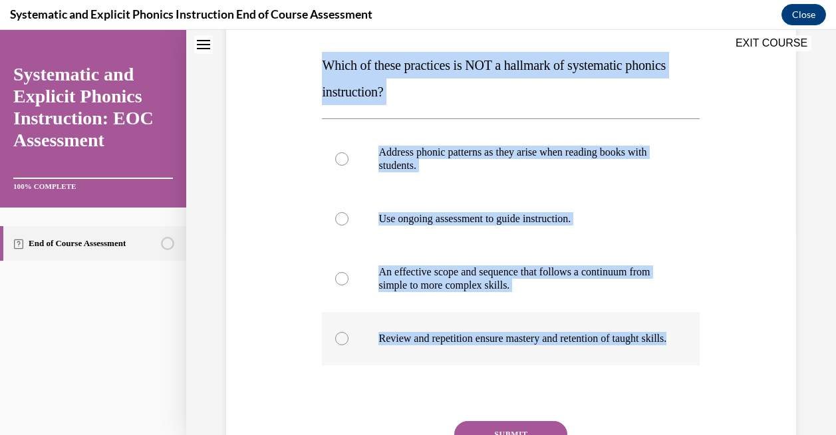
drag, startPoint x: 316, startPoint y: 181, endPoint x: 503, endPoint y: 350, distance: 251.3
click at [503, 350] on div "Question 01/10 Which of these practices is NOT a hallmark of systematic phonics…" at bounding box center [511, 236] width 576 height 586
copy div "Which of these practices is NOT a hallmark of systematic phonics instruction? A…"
click at [451, 156] on p "Address phonic patterns as they arise when reading books with students." at bounding box center [522, 159] width 288 height 27
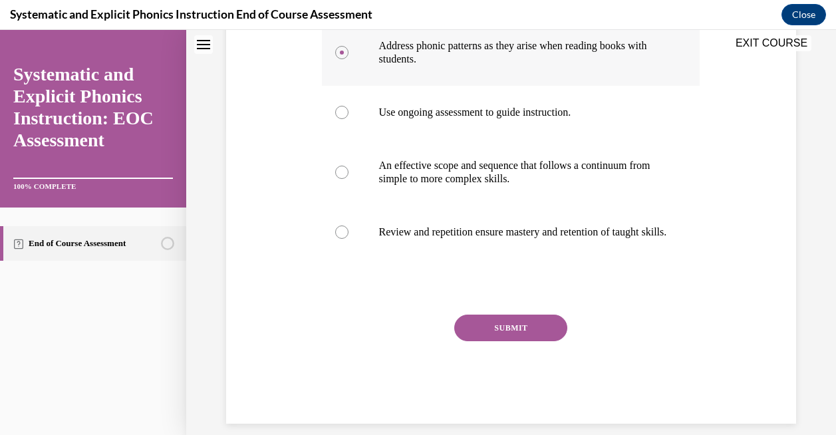
scroll to position [336, 0]
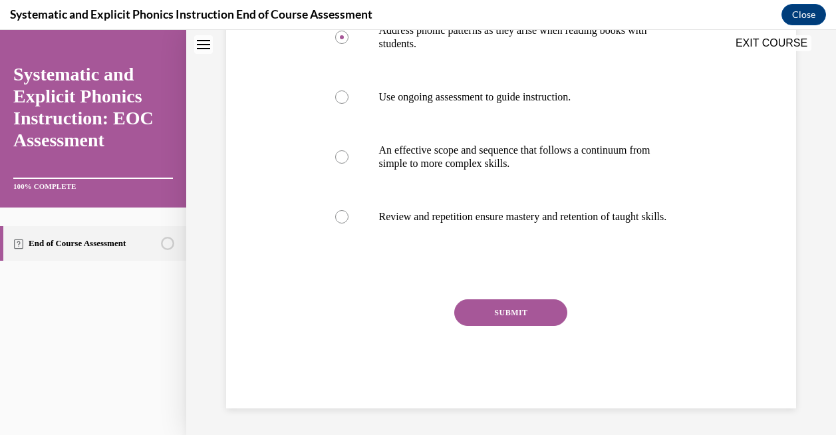
click at [484, 310] on button "SUBMIT" at bounding box center [510, 312] width 113 height 27
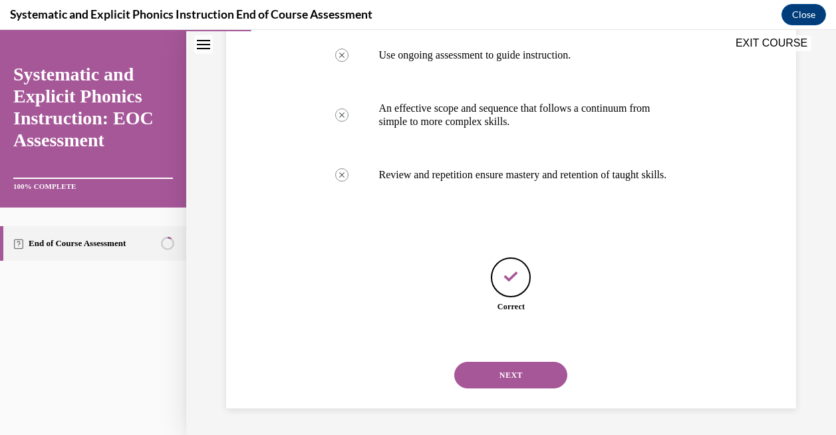
scroll to position [378, 0]
click at [504, 367] on button "NEXT" at bounding box center [510, 375] width 113 height 27
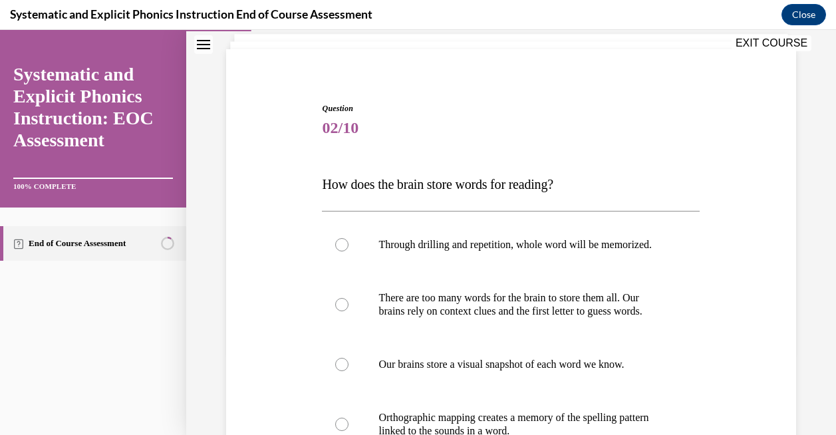
scroll to position [84, 0]
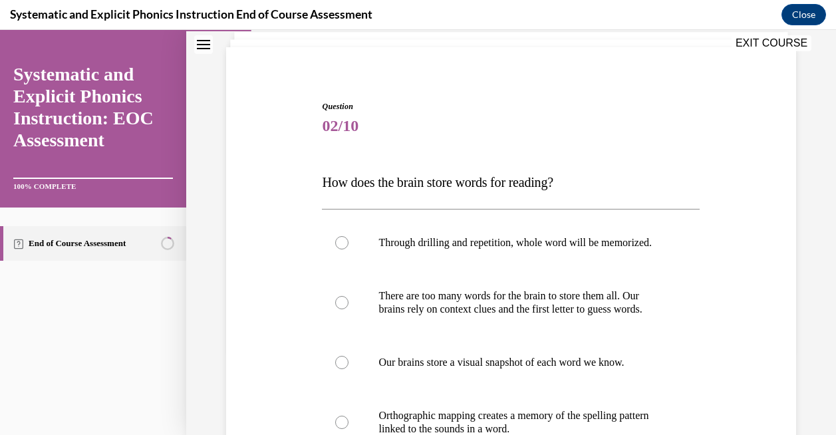
click at [456, 182] on span "How does the brain store words for reading?" at bounding box center [437, 182] width 231 height 15
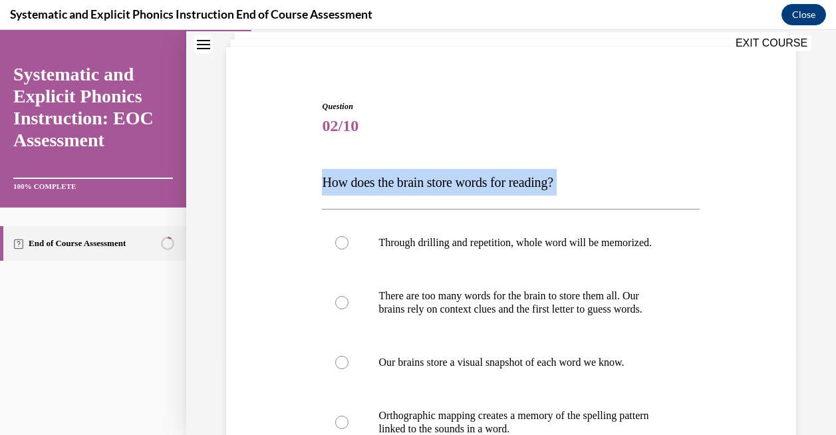
click at [456, 182] on span "How does the brain store words for reading?" at bounding box center [437, 182] width 231 height 15
copy div "How does the brain store words for reading?"
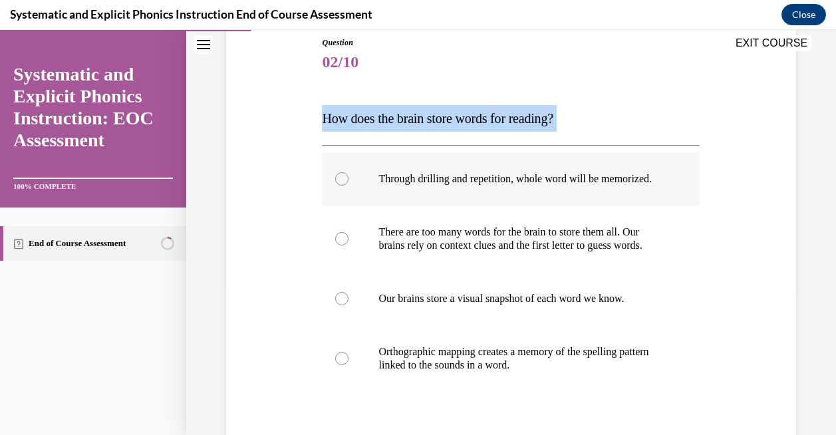
scroll to position [149, 0]
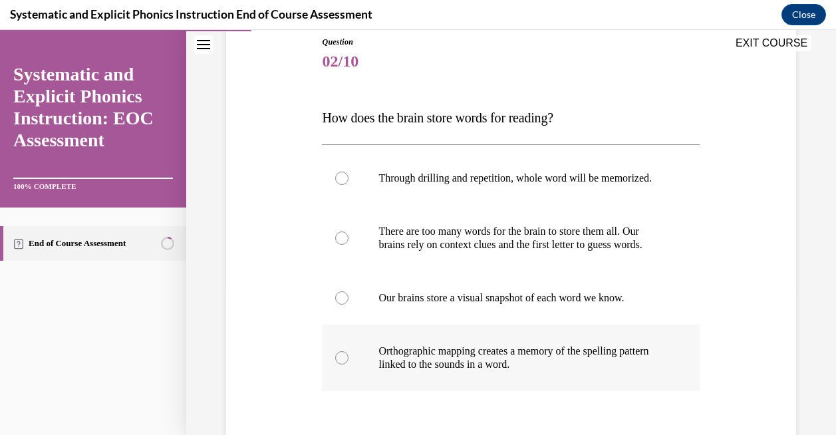
click at [574, 371] on p "Orthographic mapping creates a memory of the spelling pattern linked to the sou…" at bounding box center [522, 357] width 288 height 27
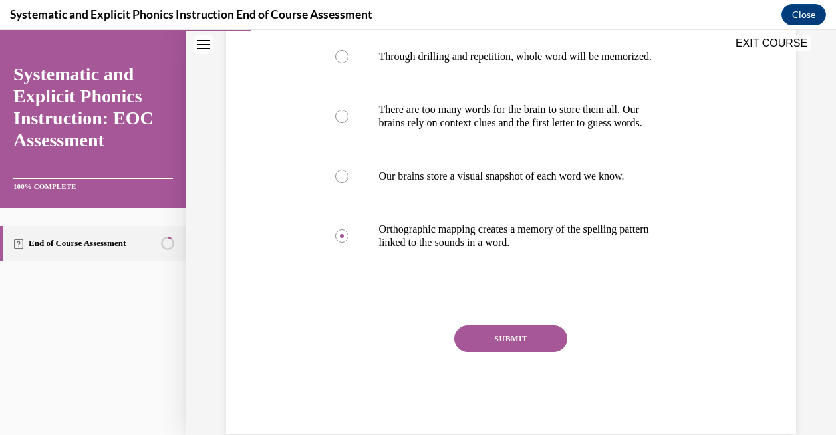
click at [498, 343] on button "SUBMIT" at bounding box center [510, 338] width 113 height 27
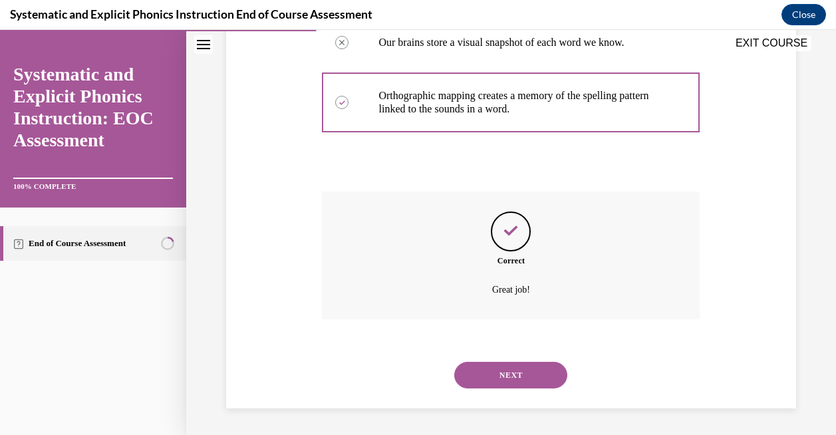
scroll to position [417, 0]
click at [505, 382] on button "NEXT" at bounding box center [510, 375] width 113 height 27
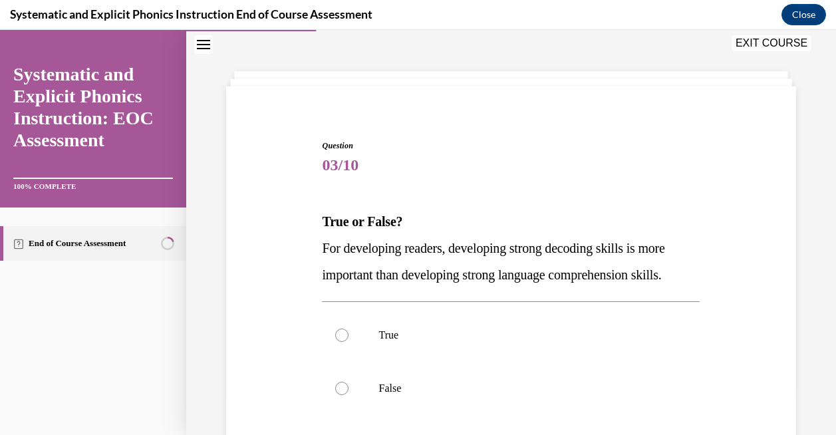
scroll to position [46, 0]
click at [452, 326] on div at bounding box center [511, 334] width 378 height 53
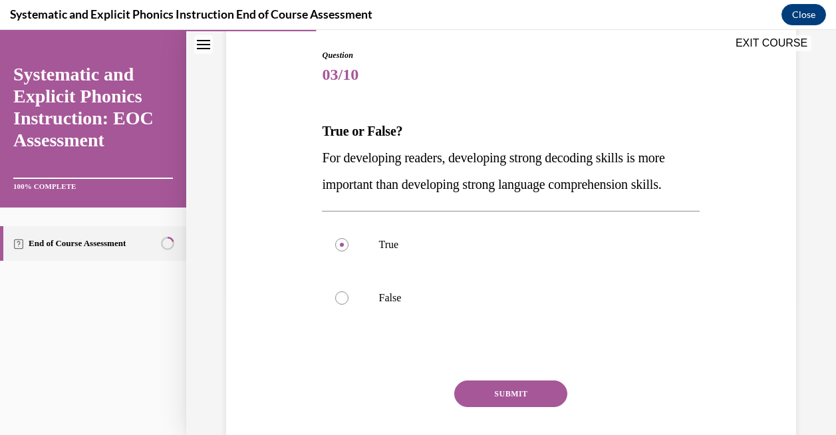
click at [480, 390] on button "SUBMIT" at bounding box center [510, 393] width 113 height 27
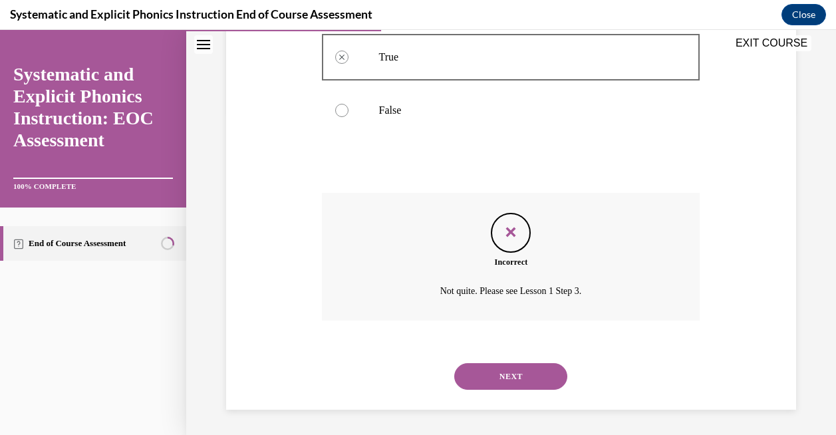
scroll to position [324, 0]
click at [488, 378] on button "NEXT" at bounding box center [510, 375] width 113 height 27
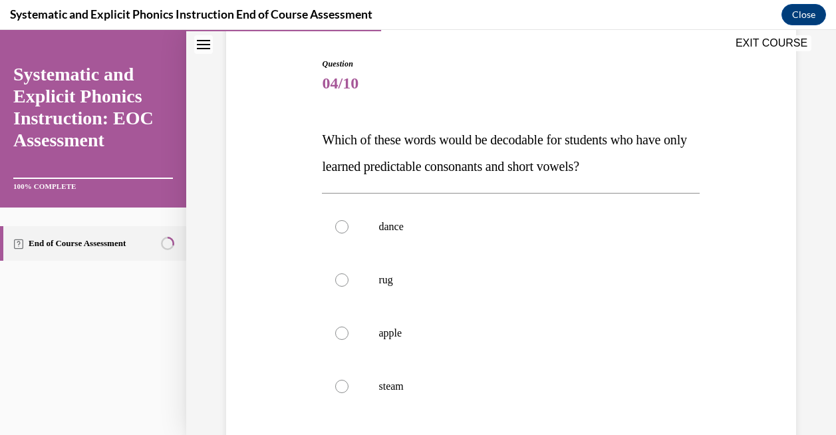
scroll to position [142, 0]
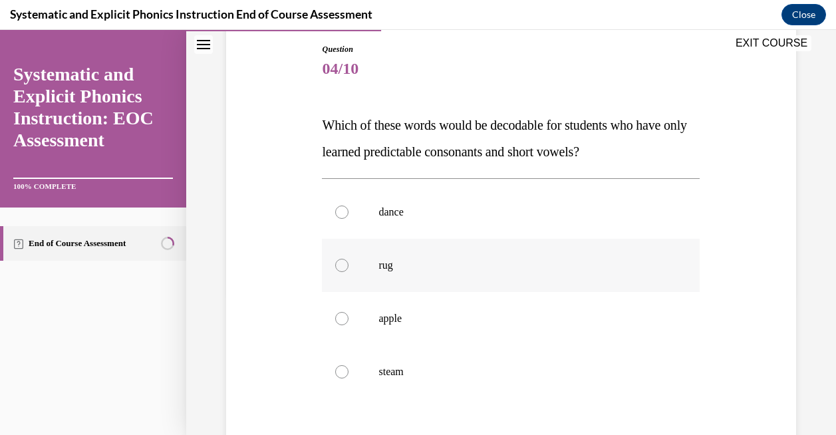
click at [404, 281] on div at bounding box center [511, 265] width 378 height 53
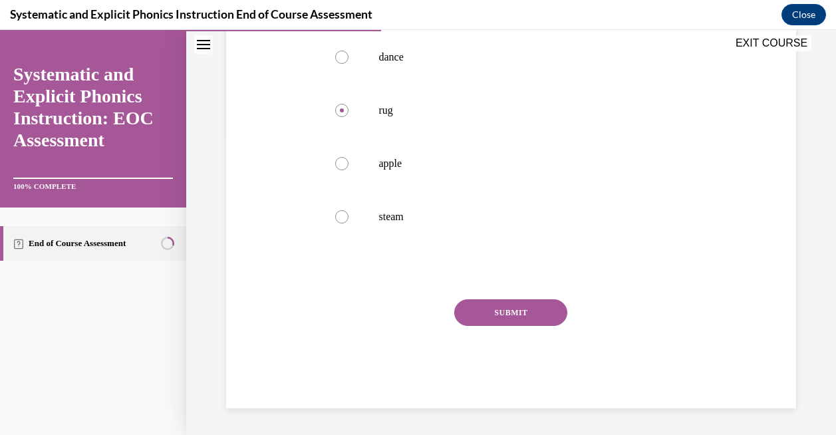
click at [489, 315] on button "SUBMIT" at bounding box center [510, 312] width 113 height 27
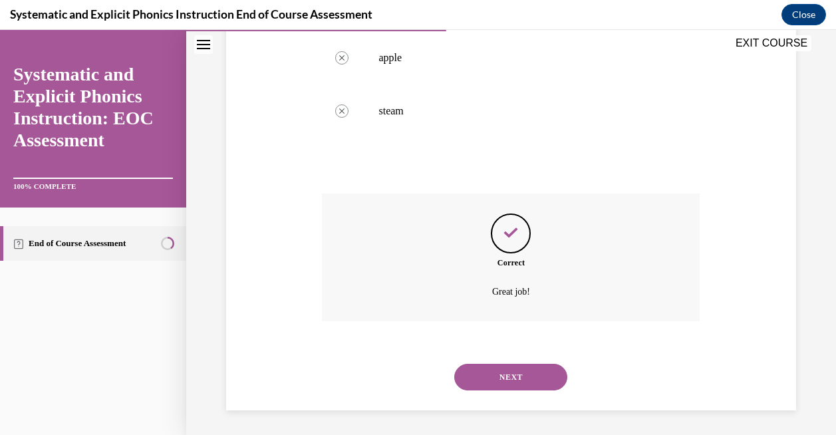
scroll to position [404, 0]
click at [491, 362] on button "NEXT" at bounding box center [510, 375] width 113 height 27
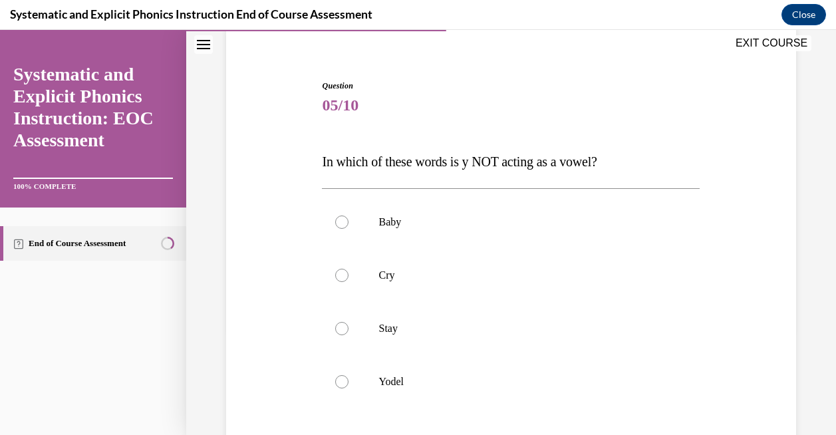
scroll to position [172, 0]
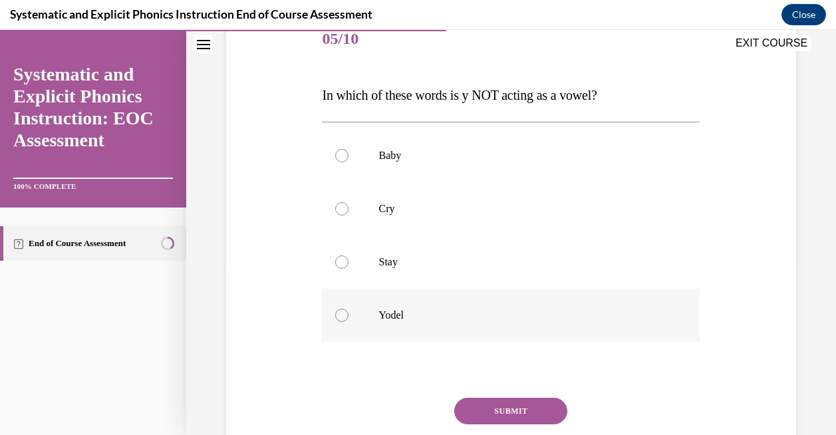
click at [477, 306] on div at bounding box center [511, 315] width 378 height 53
click at [502, 419] on button "SUBMIT" at bounding box center [510, 411] width 113 height 27
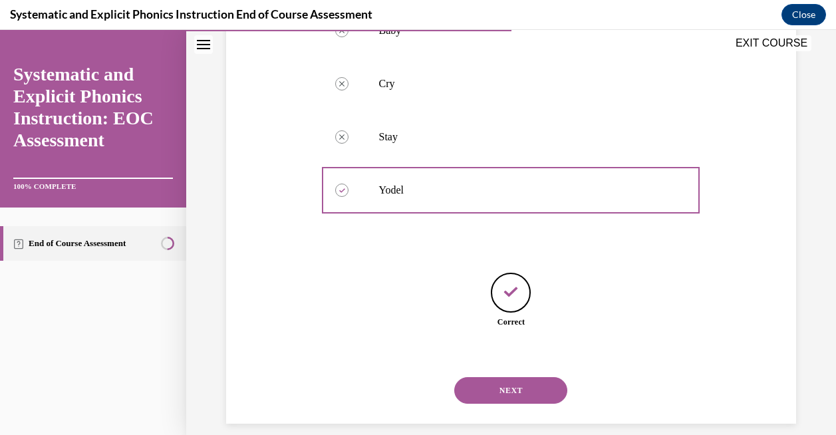
scroll to position [312, 0]
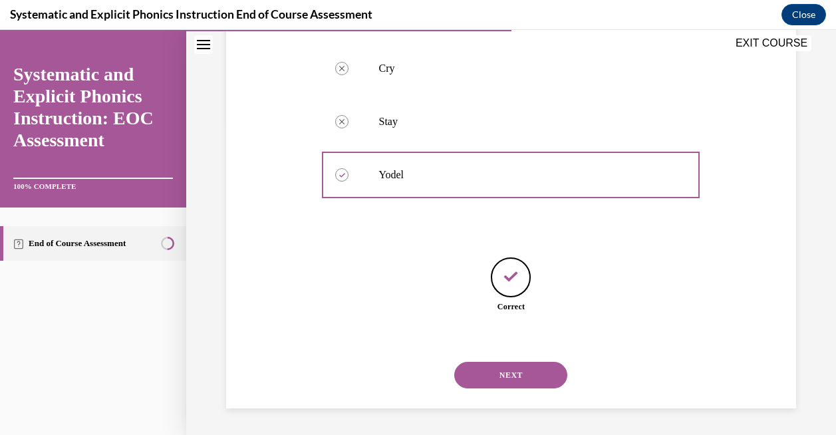
click at [513, 370] on button "NEXT" at bounding box center [510, 375] width 113 height 27
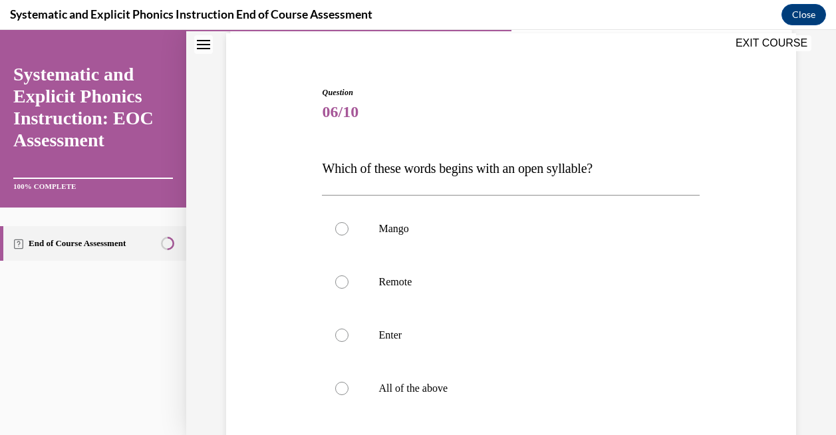
scroll to position [95, 0]
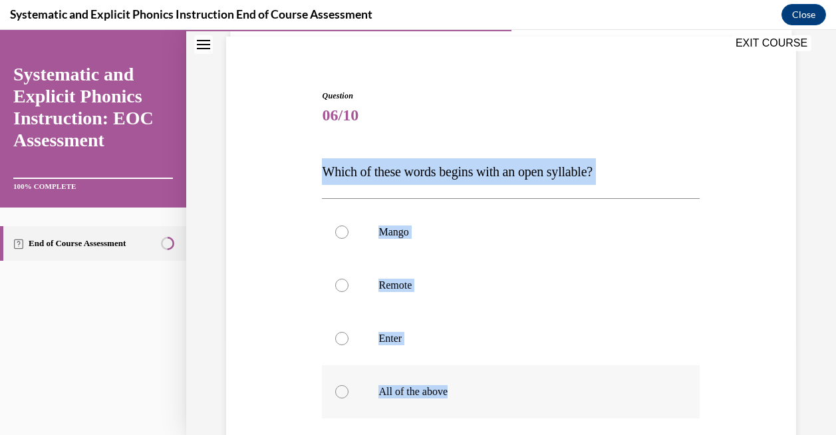
drag, startPoint x: 302, startPoint y: 168, endPoint x: 460, endPoint y: 393, distance: 274.8
click at [460, 393] on div "Question 06/10 Which of these words begins with an open syllable? Mango Remote …" at bounding box center [511, 316] width 576 height 533
copy div "Which of these words begins with an open syllable? Mango Remote Enter All of th…"
click at [384, 239] on div at bounding box center [511, 231] width 378 height 53
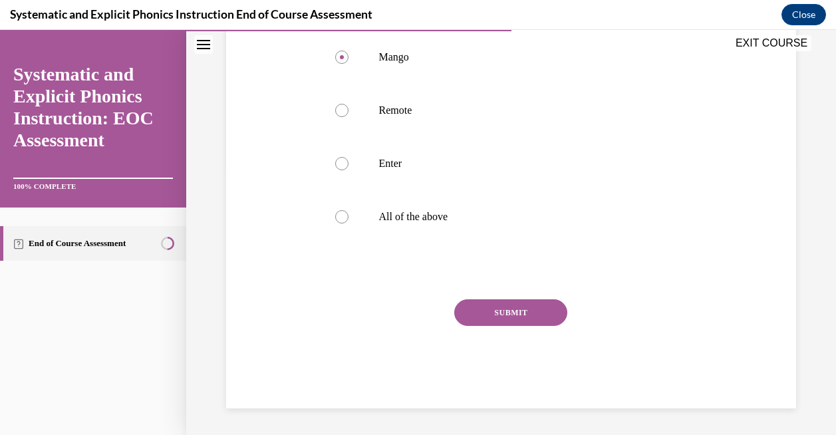
click at [497, 307] on button "SUBMIT" at bounding box center [510, 312] width 113 height 27
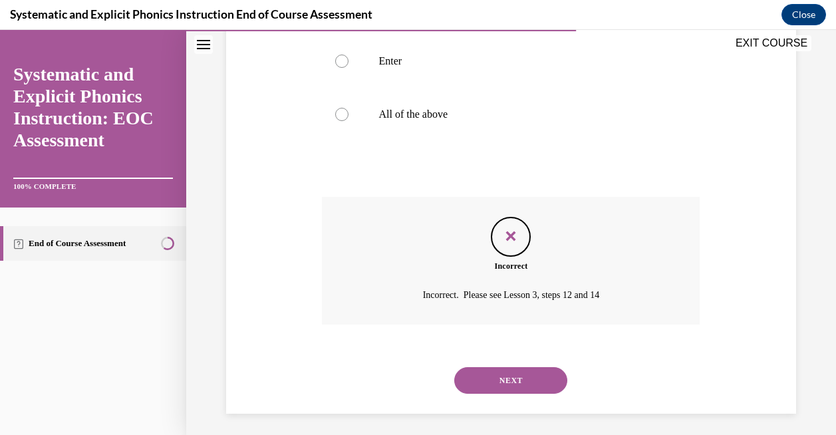
scroll to position [378, 0]
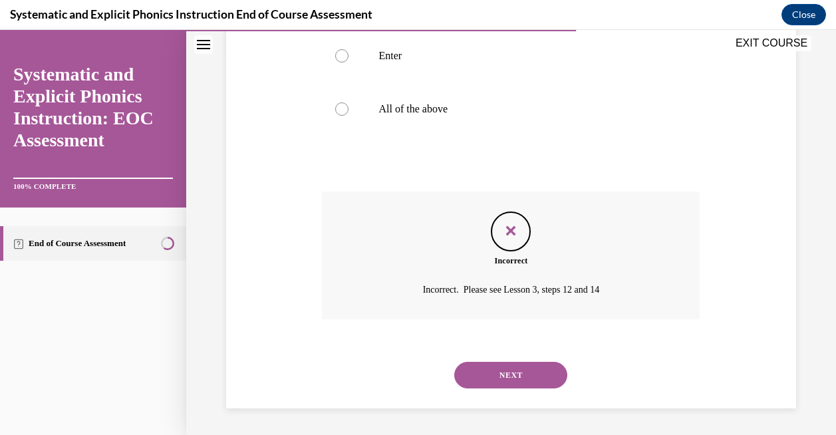
click at [504, 375] on button "NEXT" at bounding box center [510, 375] width 113 height 27
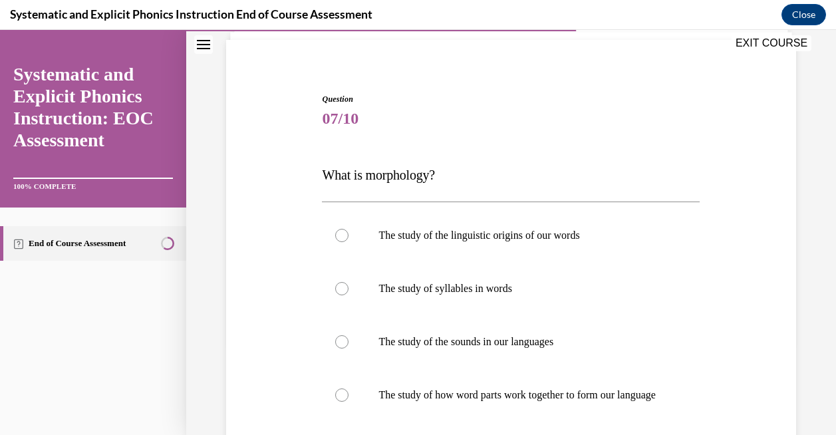
scroll to position [94, 0]
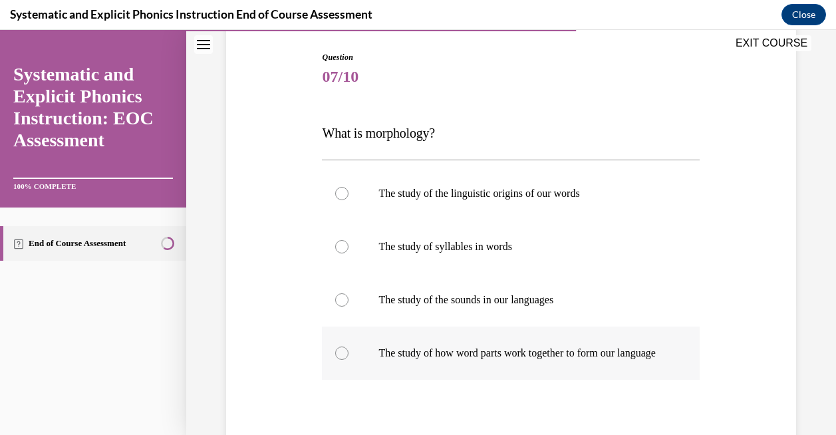
click at [510, 360] on p "The study of how word parts work together to form our language" at bounding box center [522, 352] width 288 height 13
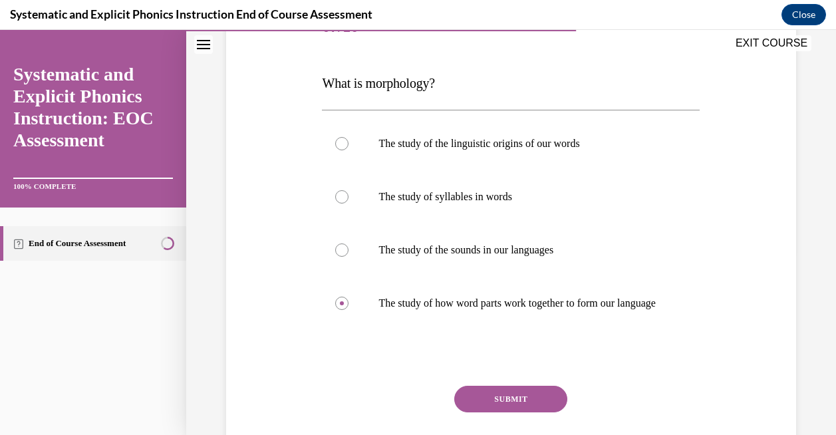
click at [497, 401] on button "SUBMIT" at bounding box center [510, 399] width 113 height 27
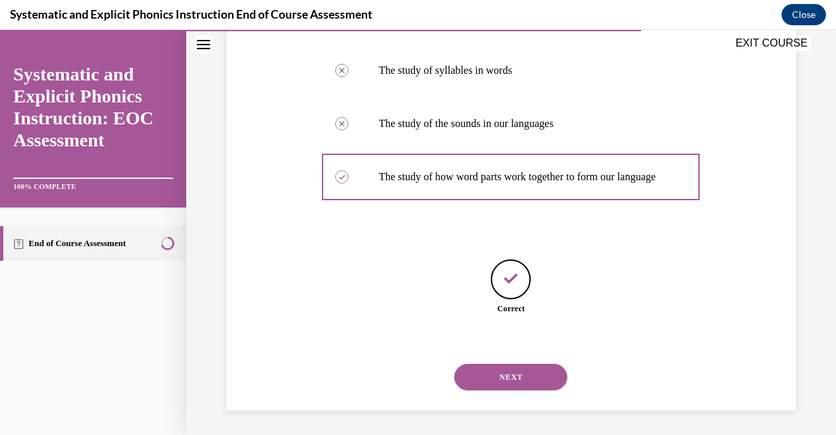
scroll to position [325, 0]
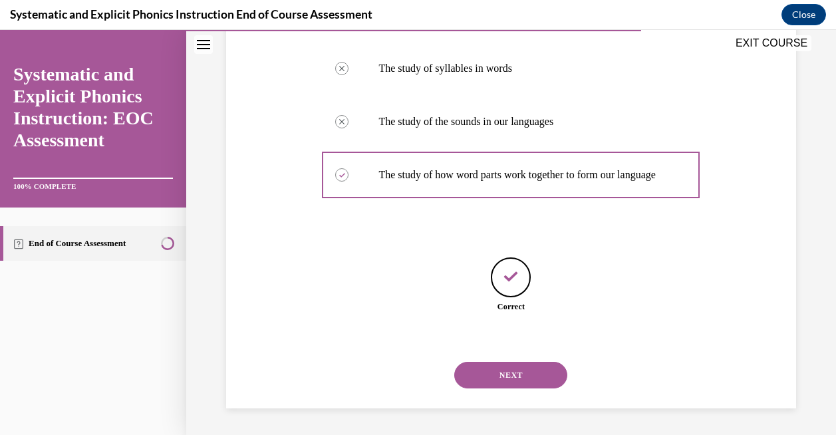
click at [509, 366] on button "NEXT" at bounding box center [510, 375] width 113 height 27
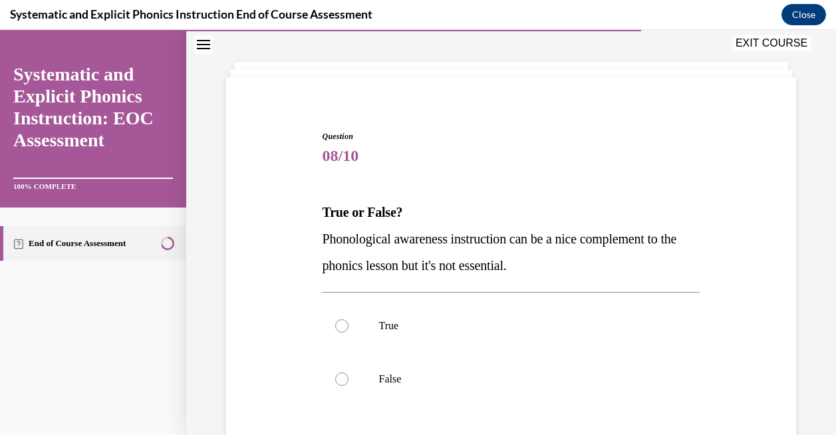
scroll to position [56, 0]
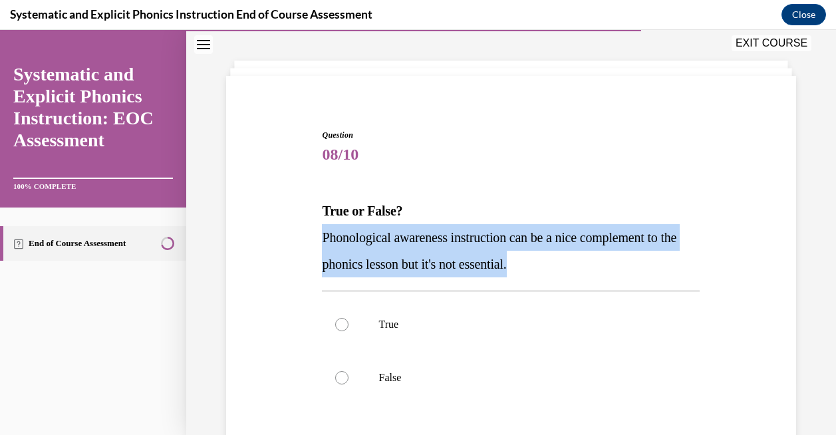
drag, startPoint x: 568, startPoint y: 263, endPoint x: 310, endPoint y: 237, distance: 258.6
click at [310, 237] on div "Question 08/10 True or False? Phonological awareness instruction can be a nice …" at bounding box center [511, 329] width 576 height 480
copy span "Phonological awareness instruction can be a nice complement to the phonics less…"
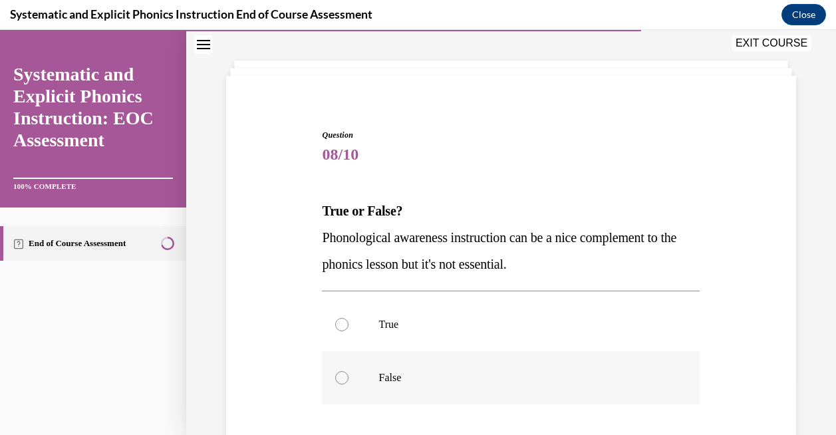
click at [400, 386] on div at bounding box center [511, 377] width 378 height 53
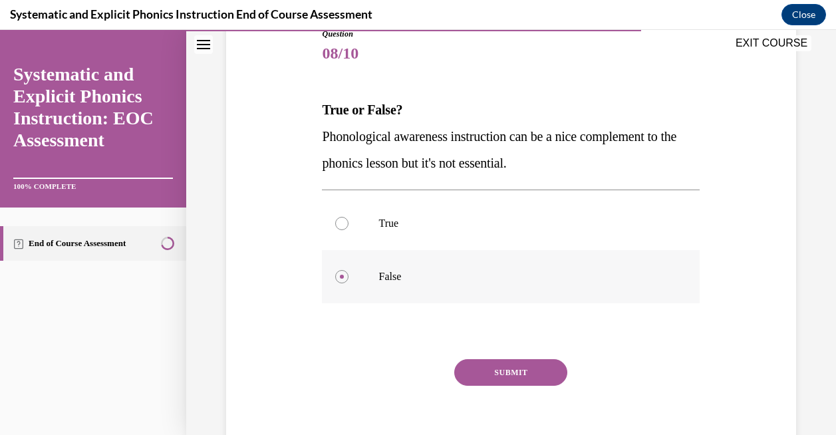
scroll to position [159, 0]
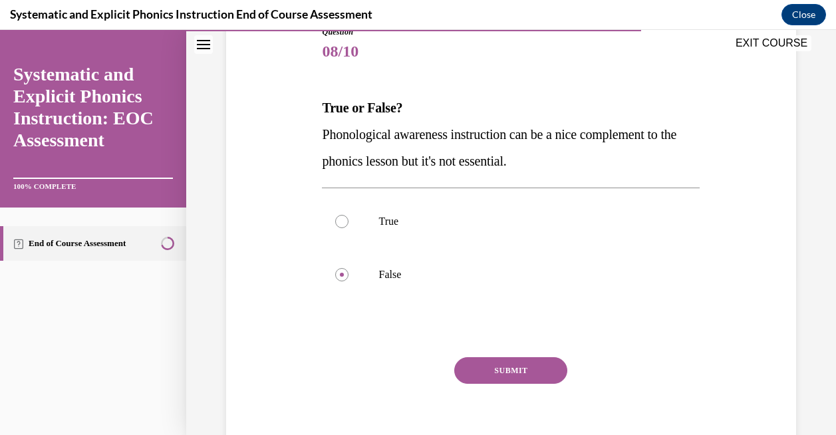
click at [491, 384] on div "SUBMIT" at bounding box center [511, 390] width 378 height 66
click at [493, 374] on button "SUBMIT" at bounding box center [510, 370] width 113 height 27
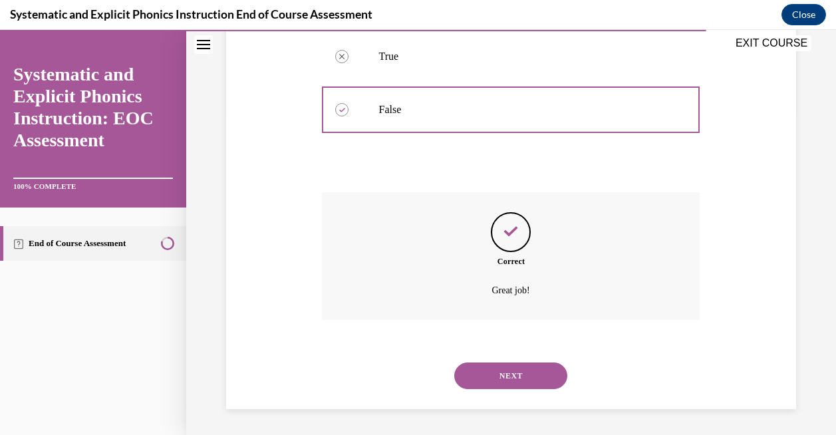
scroll to position [324, 0]
click at [509, 374] on button "NEXT" at bounding box center [510, 375] width 113 height 27
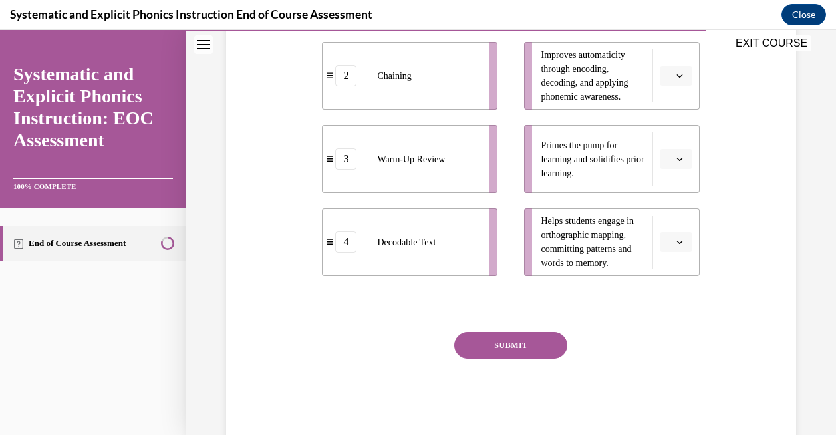
scroll to position [391, 0]
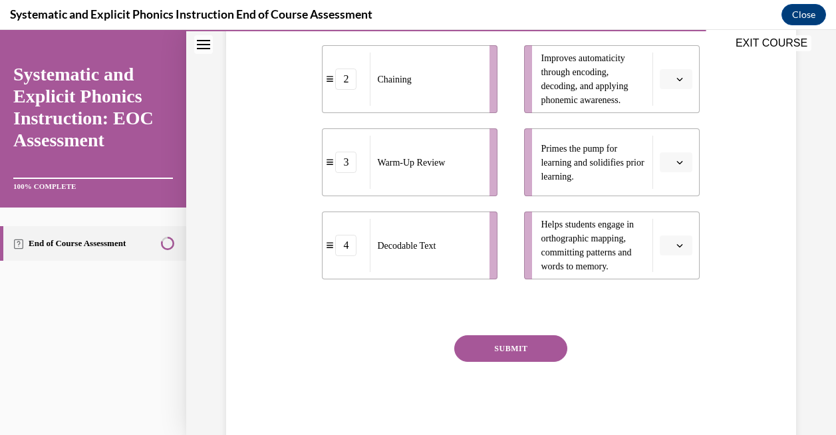
click at [672, 157] on span "Please select an option" at bounding box center [669, 162] width 5 height 13
click at [662, 271] on div "3" at bounding box center [673, 271] width 33 height 27
click at [669, 250] on span "Please select an option" at bounding box center [669, 245] width 5 height 13
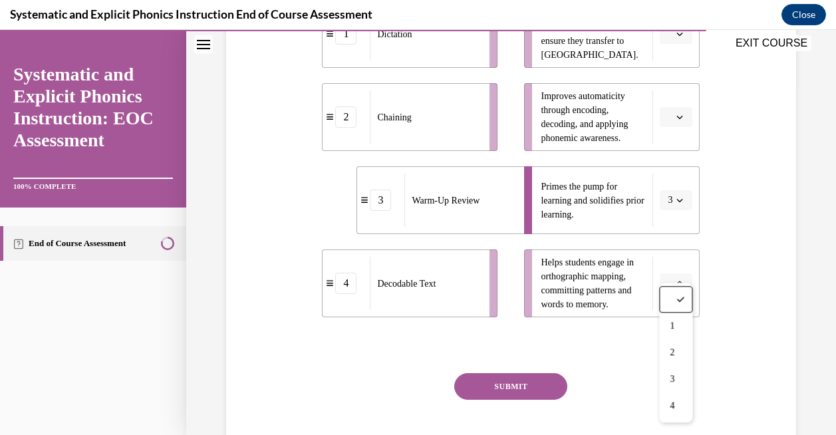
scroll to position [332, 0]
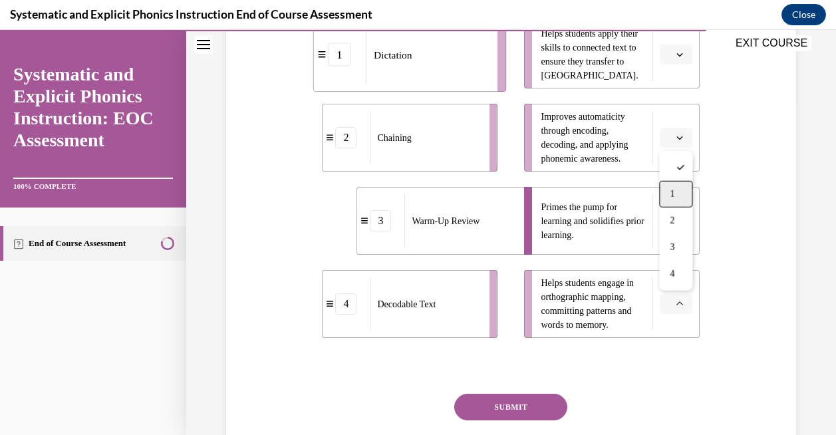
click at [683, 195] on div "1" at bounding box center [675, 194] width 33 height 27
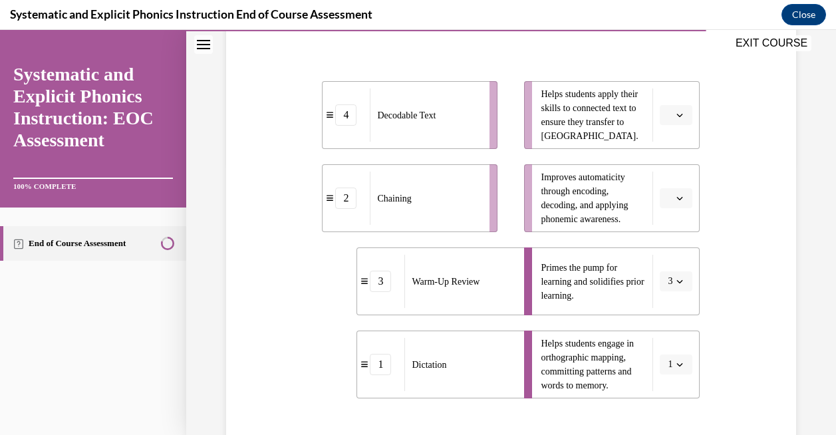
scroll to position [271, 0]
click at [673, 117] on button "button" at bounding box center [675, 116] width 33 height 20
click at [669, 250] on span "4" at bounding box center [670, 251] width 5 height 11
click at [681, 196] on icon "button" at bounding box center [679, 198] width 7 height 7
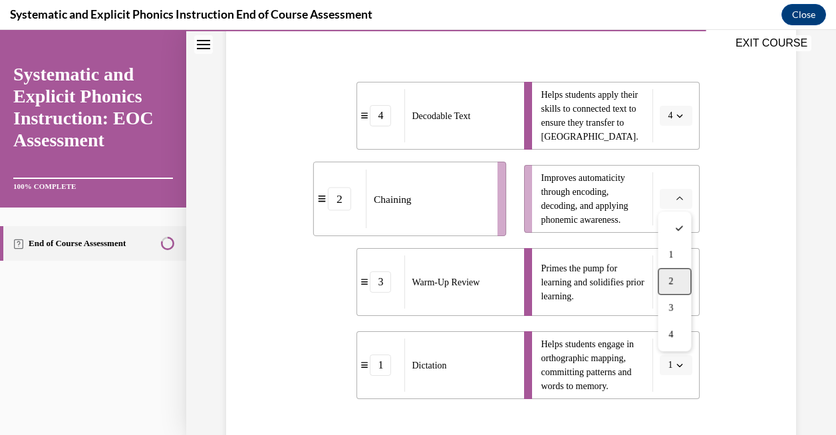
click at [673, 289] on div "2" at bounding box center [673, 281] width 33 height 27
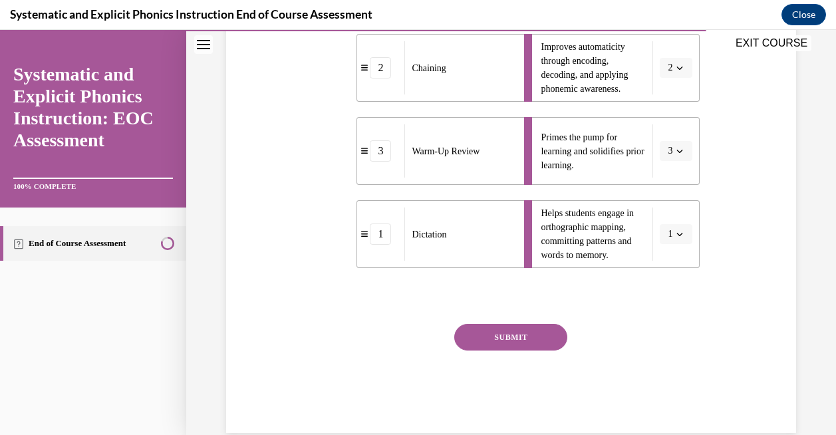
click at [526, 324] on button "SUBMIT" at bounding box center [510, 337] width 113 height 27
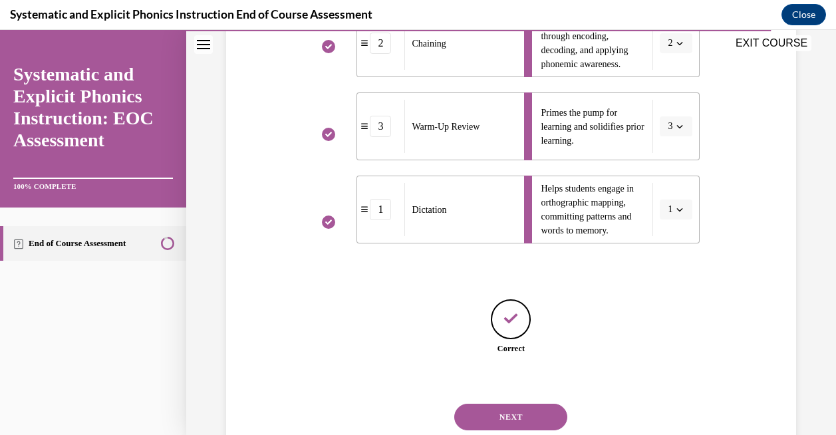
scroll to position [469, 0]
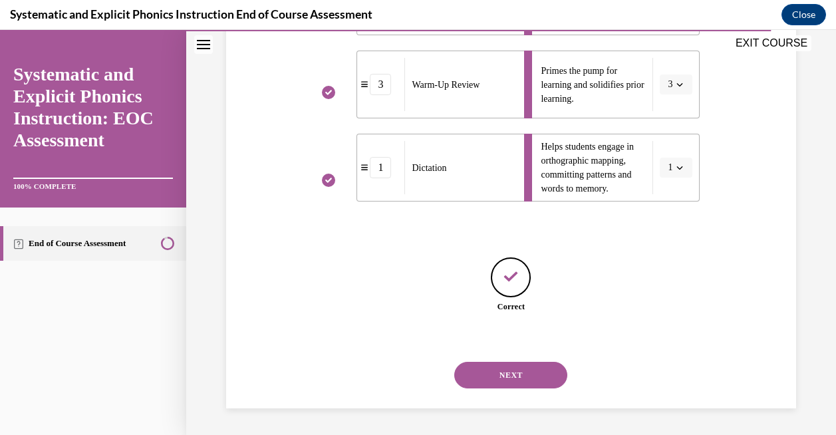
click at [504, 374] on button "NEXT" at bounding box center [510, 375] width 113 height 27
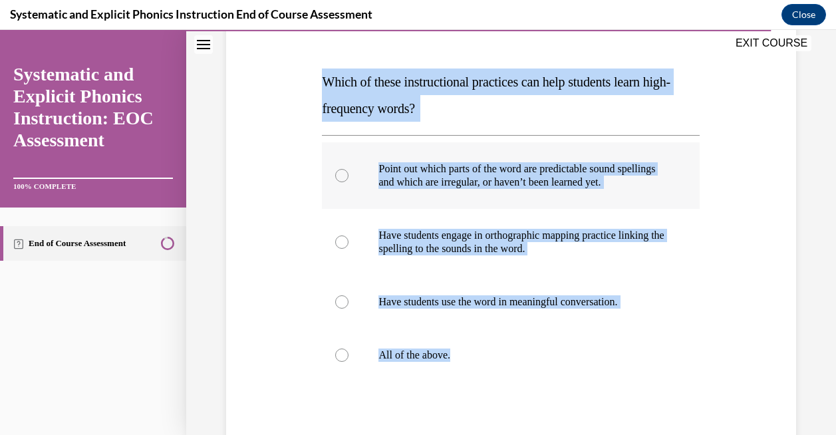
scroll to position [271, 0]
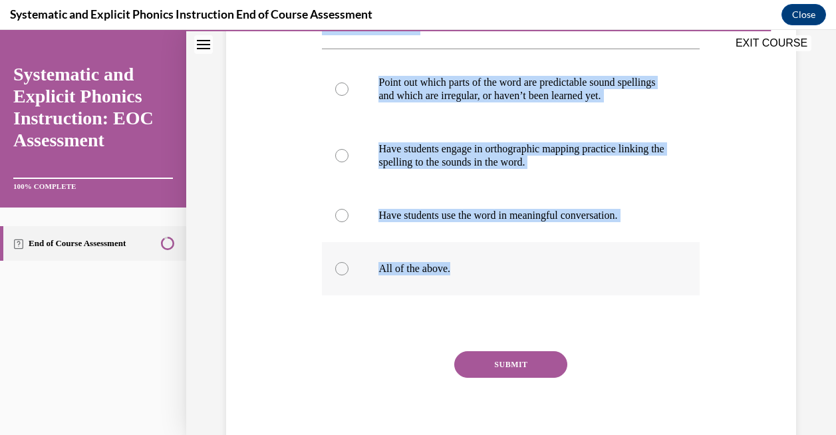
drag, startPoint x: 316, startPoint y: 204, endPoint x: 546, endPoint y: 274, distance: 241.0
click at [546, 274] on div "Question 10/10 Which of these instructional practices can help students learn h…" at bounding box center [511, 167] width 576 height 586
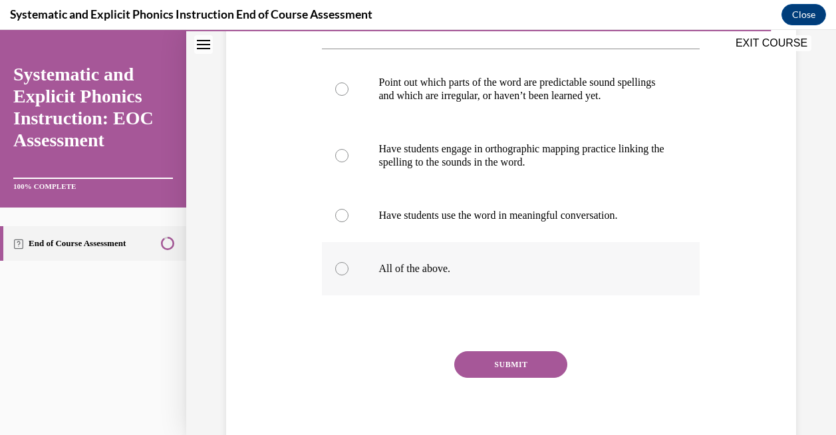
click at [543, 274] on p "All of the above." at bounding box center [522, 268] width 288 height 13
click at [519, 373] on button "SUBMIT" at bounding box center [510, 364] width 113 height 27
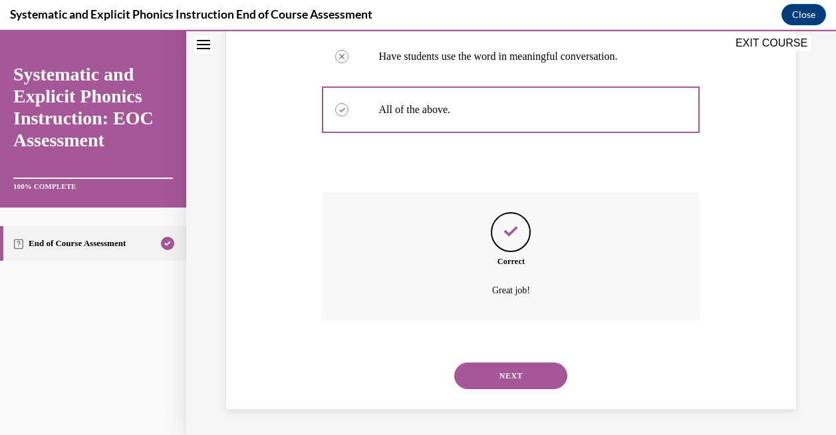
scroll to position [431, 0]
click at [515, 366] on button "NEXT" at bounding box center [510, 375] width 113 height 27
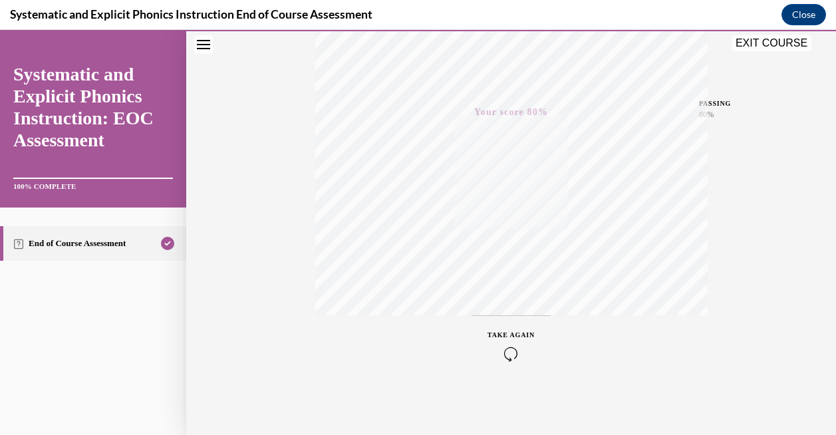
scroll to position [268, 0]
click at [773, 45] on button "EXIT COURSE" at bounding box center [771, 43] width 80 height 16
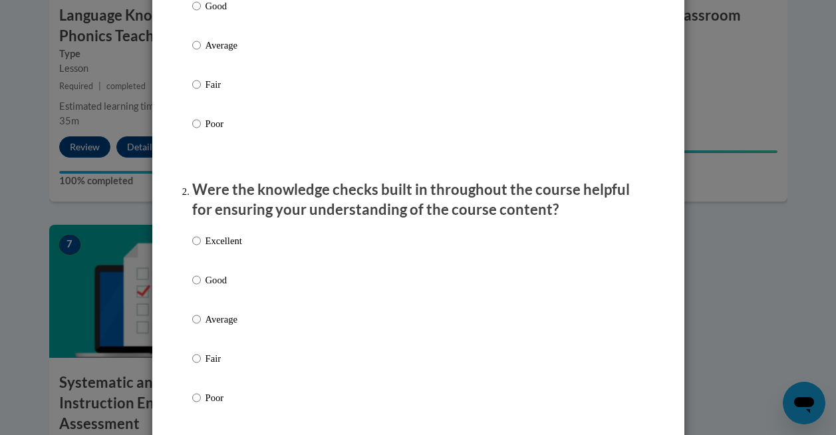
scroll to position [258, 0]
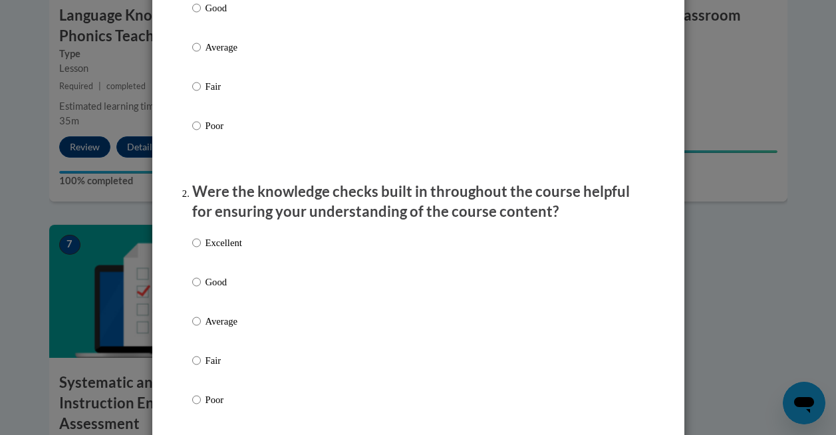
click at [224, 15] on p "Good" at bounding box center [223, 8] width 37 height 15
click at [201, 15] on input "Good" at bounding box center [196, 8] width 9 height 15
radio input "true"
click at [219, 250] on p "Excellent" at bounding box center [223, 242] width 37 height 15
click at [201, 250] on input "Excellent" at bounding box center [196, 242] width 9 height 15
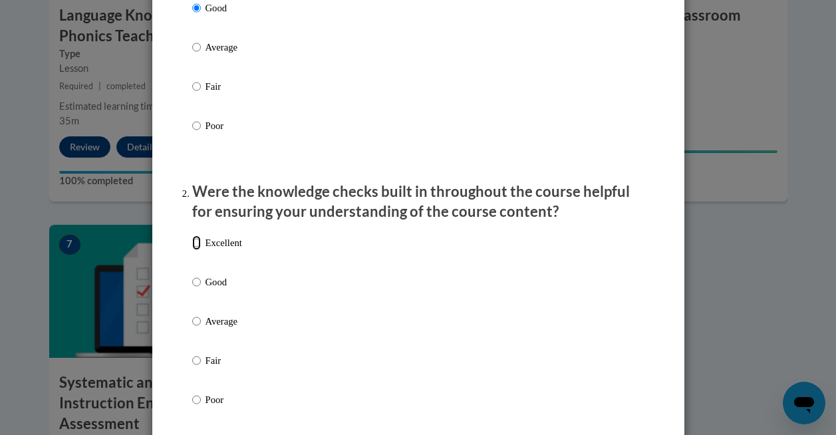
radio input "true"
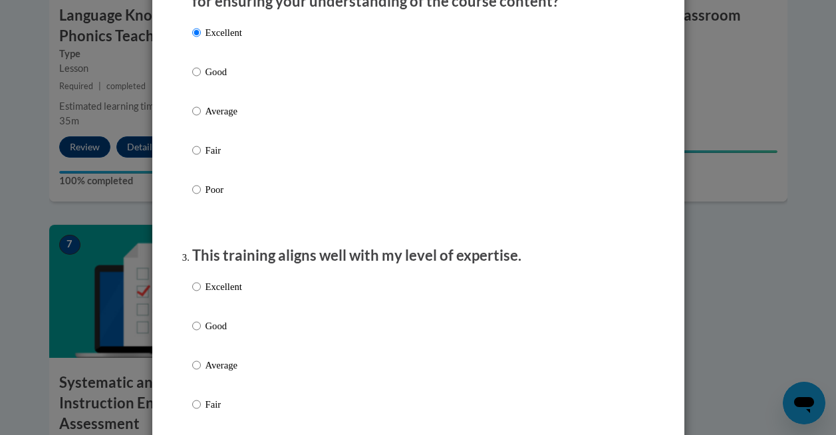
click at [217, 294] on p "Excellent" at bounding box center [223, 286] width 37 height 15
click at [201, 294] on input "Excellent" at bounding box center [196, 286] width 9 height 15
radio input "true"
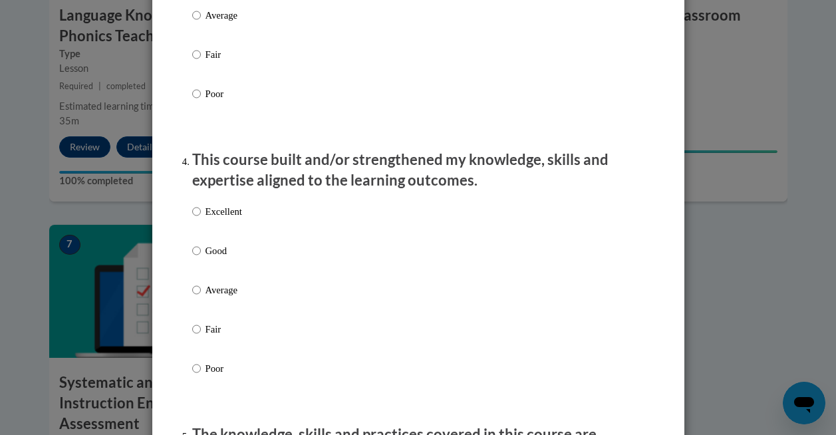
scroll to position [1004, 0]
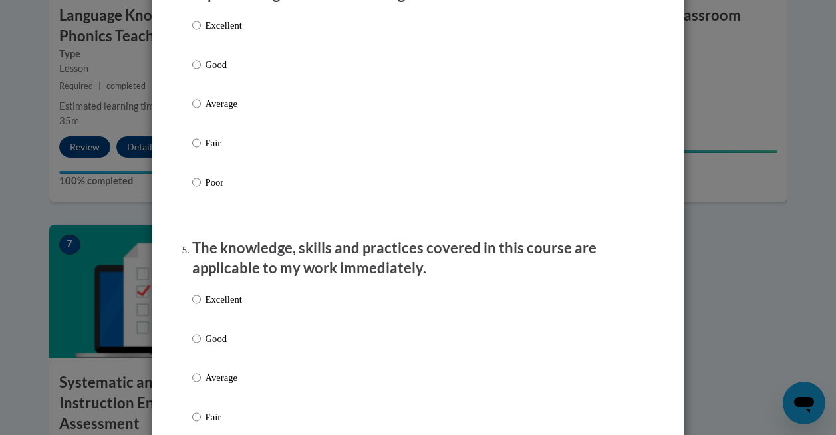
click at [230, 33] on p "Excellent" at bounding box center [223, 25] width 37 height 15
click at [201, 33] on input "Excellent" at bounding box center [196, 25] width 9 height 15
radio input "true"
click at [227, 306] on p "Excellent" at bounding box center [223, 299] width 37 height 15
click at [201, 306] on input "Excellent" at bounding box center [196, 299] width 9 height 15
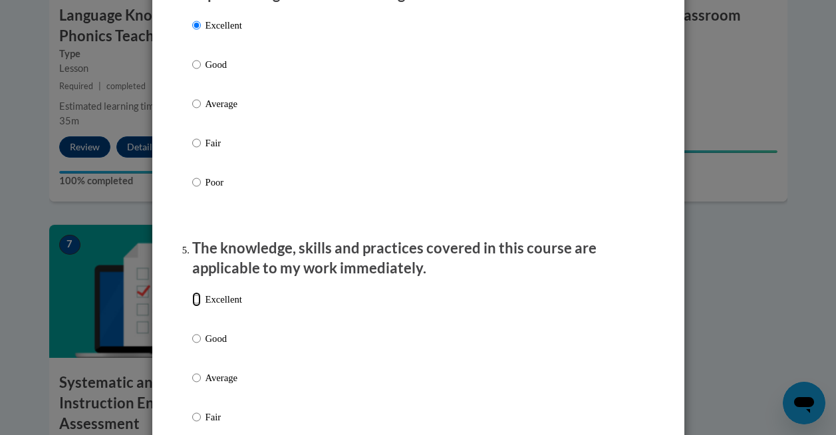
radio input "true"
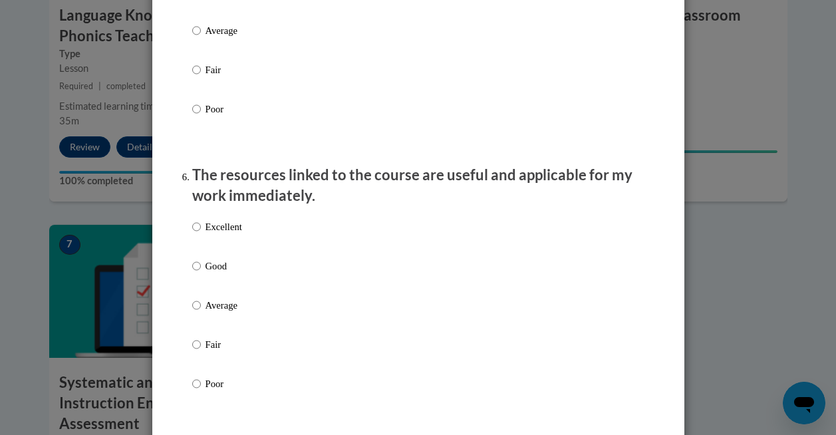
scroll to position [1356, 0]
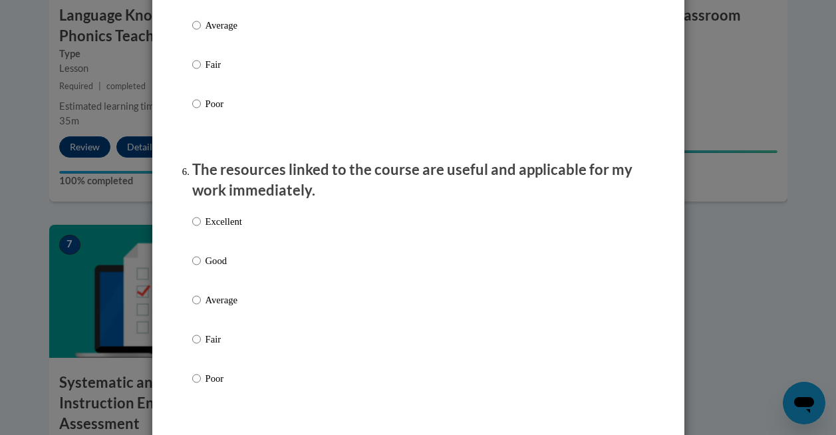
click at [231, 229] on p "Excellent" at bounding box center [223, 221] width 37 height 15
click at [201, 229] on input "Excellent" at bounding box center [196, 221] width 9 height 15
radio input "true"
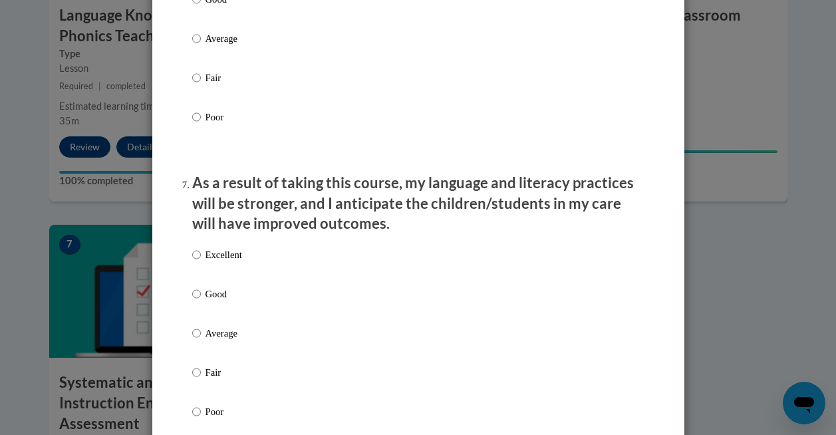
scroll to position [1708, 0]
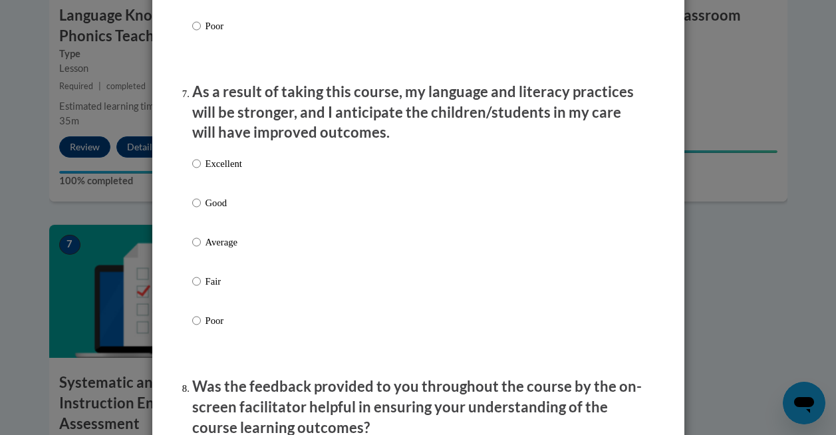
click at [229, 171] on p "Excellent" at bounding box center [223, 163] width 37 height 15
click at [201, 171] on input "Excellent" at bounding box center [196, 163] width 9 height 15
radio input "true"
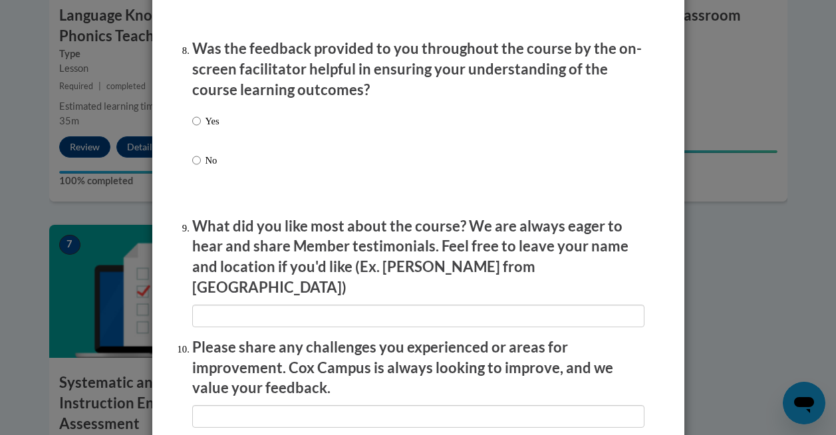
scroll to position [2052, 0]
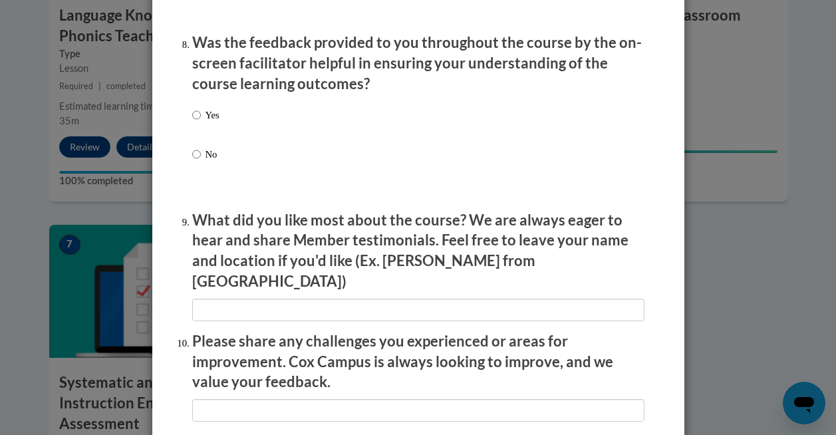
click at [212, 122] on p "Yes" at bounding box center [212, 115] width 14 height 15
click at [201, 122] on input "Yes" at bounding box center [196, 115] width 9 height 15
radio input "true"
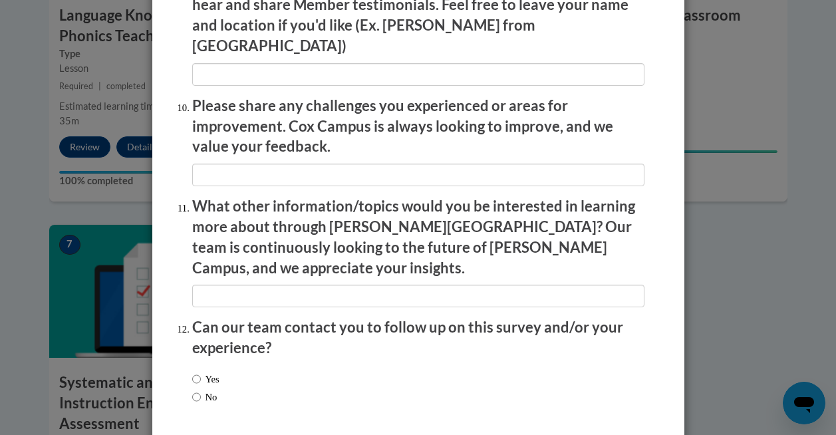
scroll to position [2331, 0]
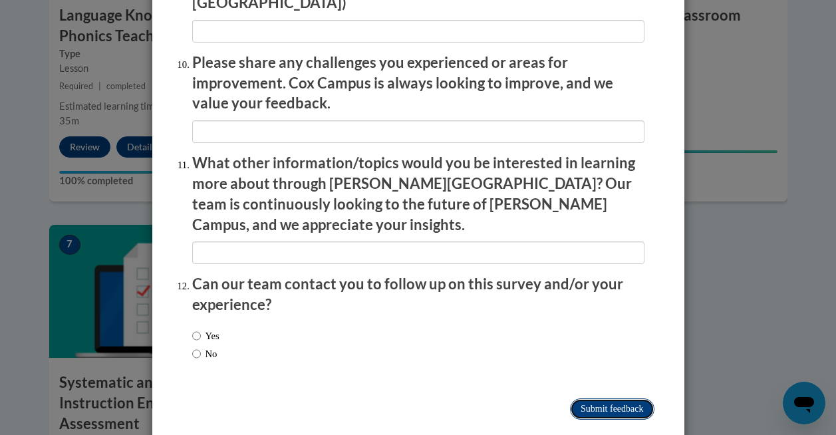
click at [600, 398] on input "Submit feedback" at bounding box center [612, 408] width 84 height 21
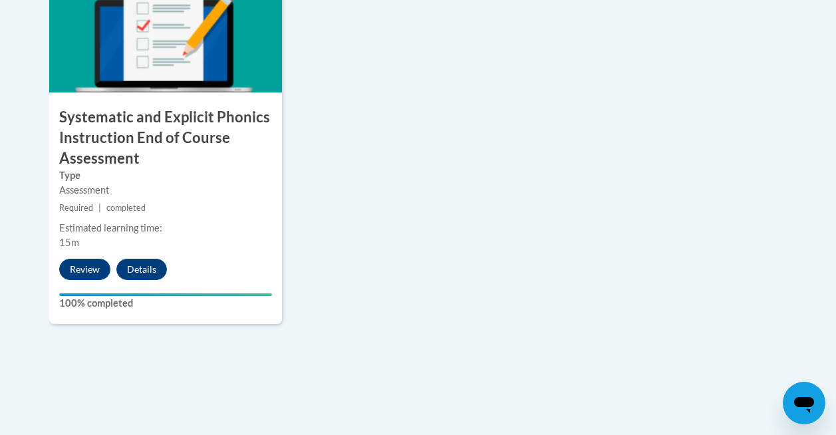
scroll to position [1347, 0]
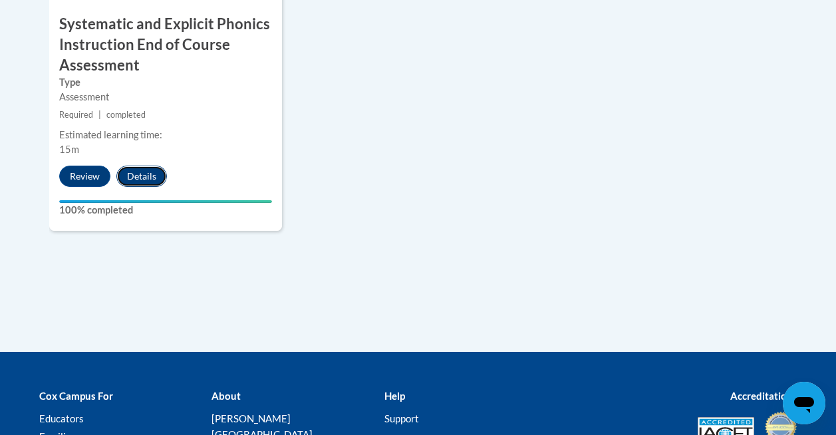
click at [131, 177] on button "Details" at bounding box center [141, 176] width 51 height 21
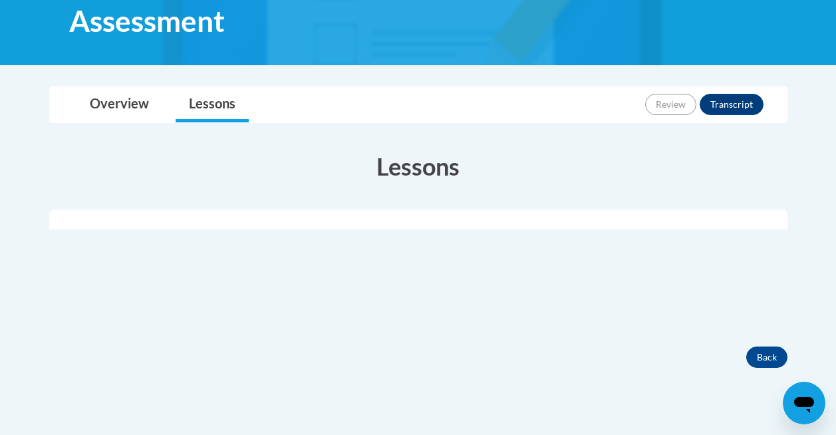
scroll to position [278, 0]
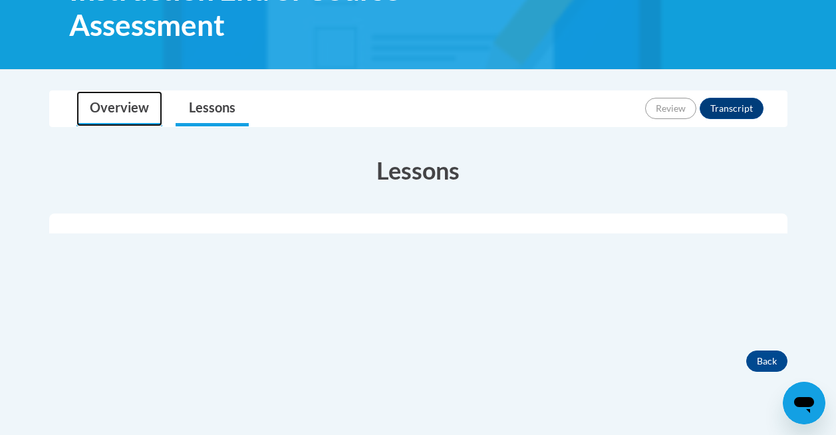
click at [122, 93] on link "Overview" at bounding box center [119, 108] width 86 height 35
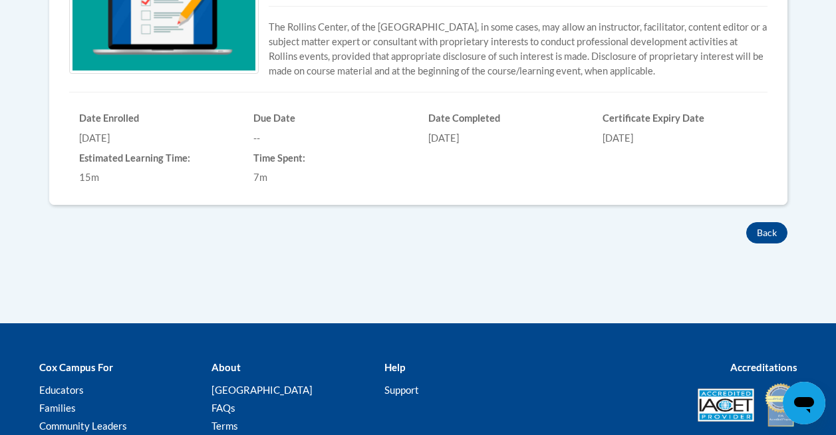
scroll to position [578, 0]
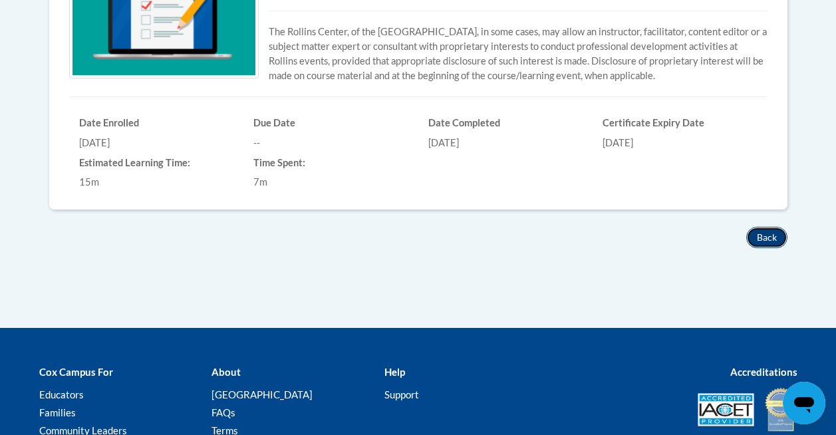
click at [762, 227] on button "Back" at bounding box center [766, 237] width 41 height 21
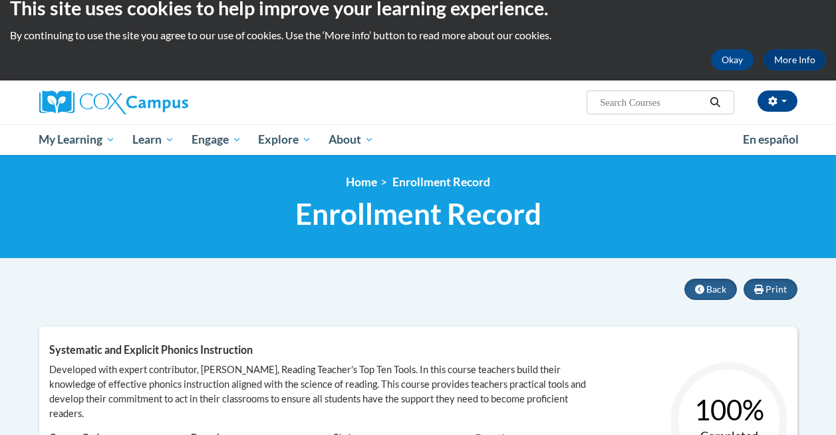
scroll to position [159, 0]
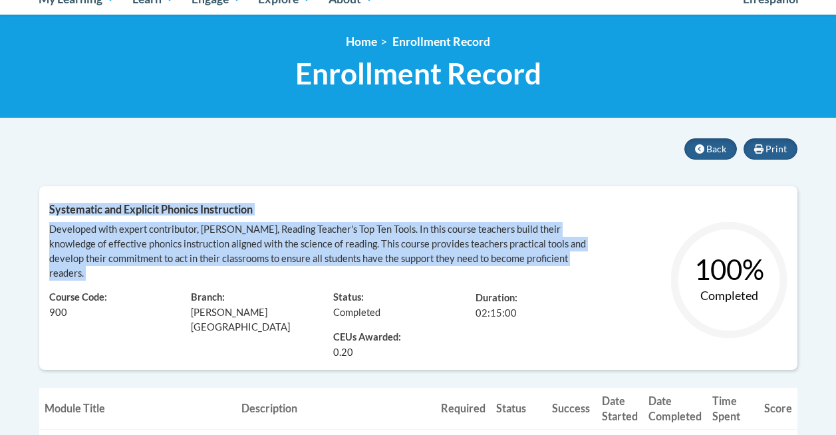
drag, startPoint x: 45, startPoint y: 205, endPoint x: 152, endPoint y: 281, distance: 130.6
click at [152, 281] on div "Systematic and Explicit Phonics Instruction Developed with expert contributor, …" at bounding box center [418, 277] width 758 height 183
copy div "Systematic and Explicit Phonics Instruction Developed with expert contributor, …"
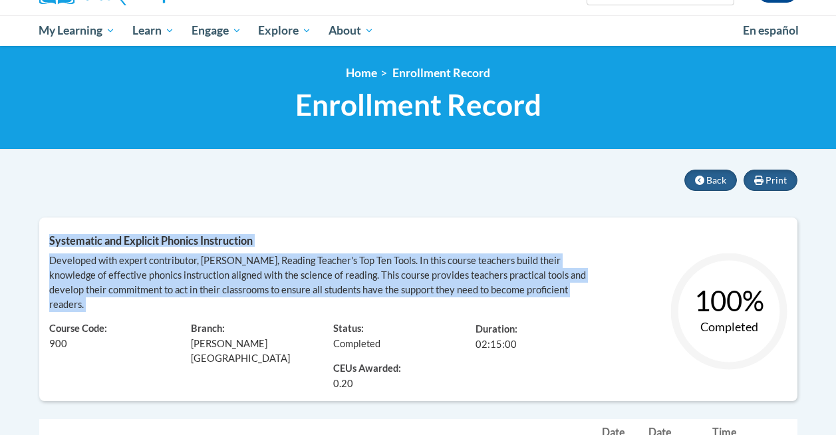
scroll to position [112, 0]
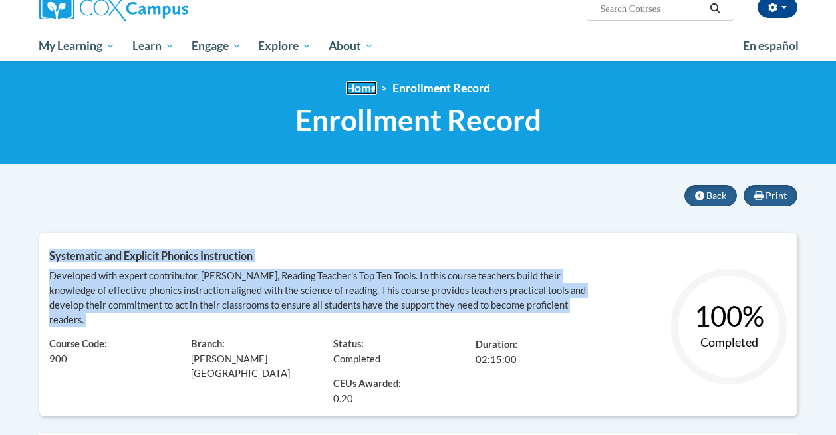
click at [357, 84] on link "Home" at bounding box center [361, 88] width 31 height 14
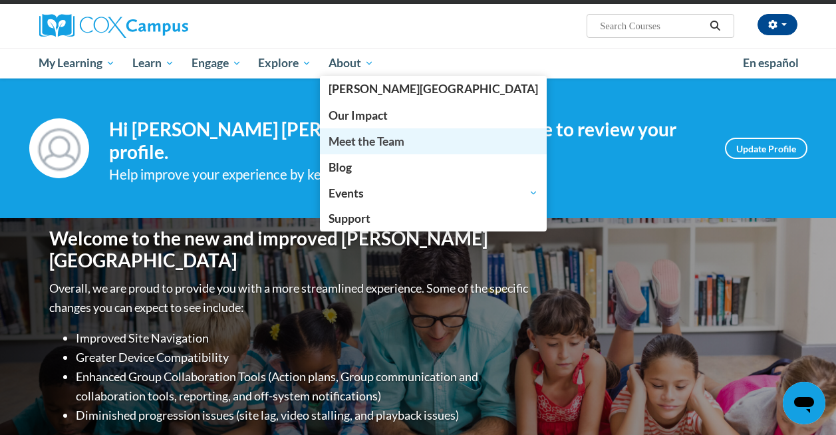
scroll to position [85, 0]
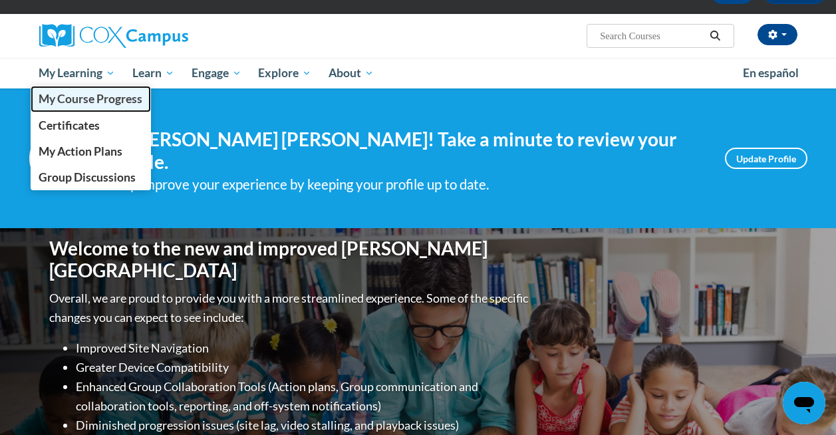
click at [75, 102] on span "My Course Progress" at bounding box center [91, 99] width 104 height 14
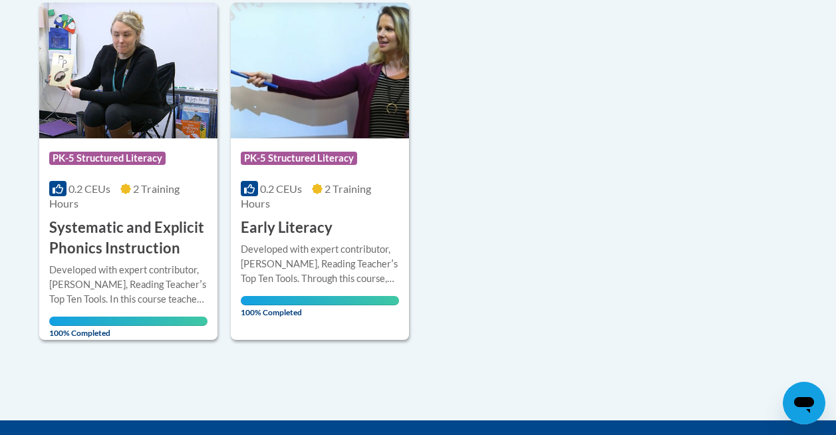
scroll to position [339, 0]
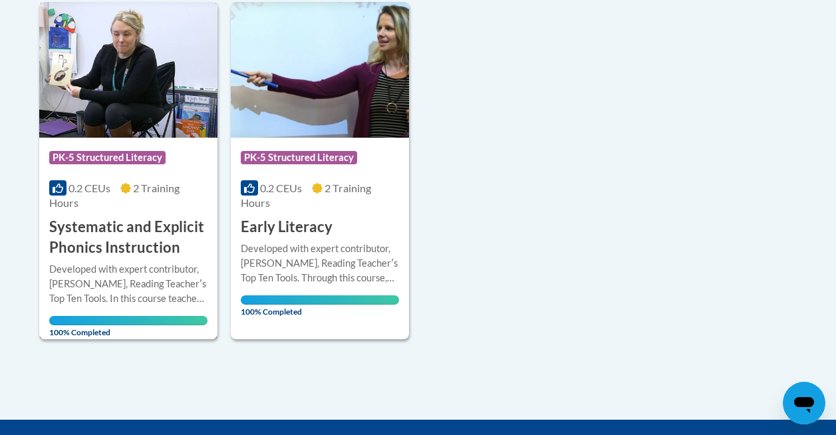
click at [142, 291] on div "Developed with expert contributor, [PERSON_NAME], Reading Teacherʹs Top Ten Too…" at bounding box center [128, 284] width 158 height 44
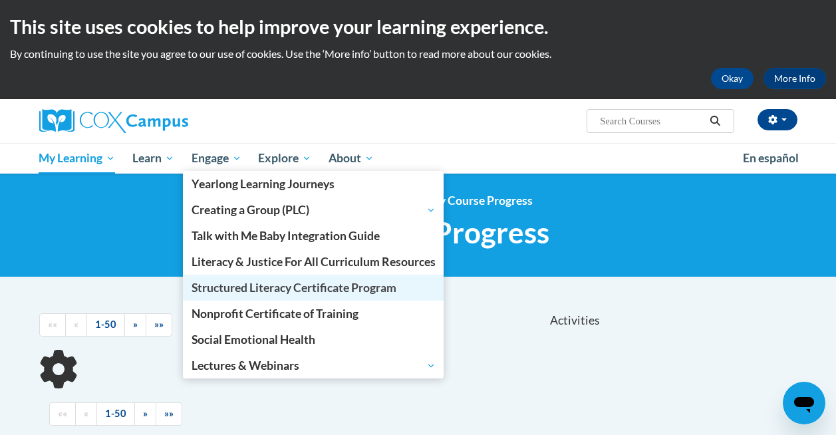
scroll to position [302, 0]
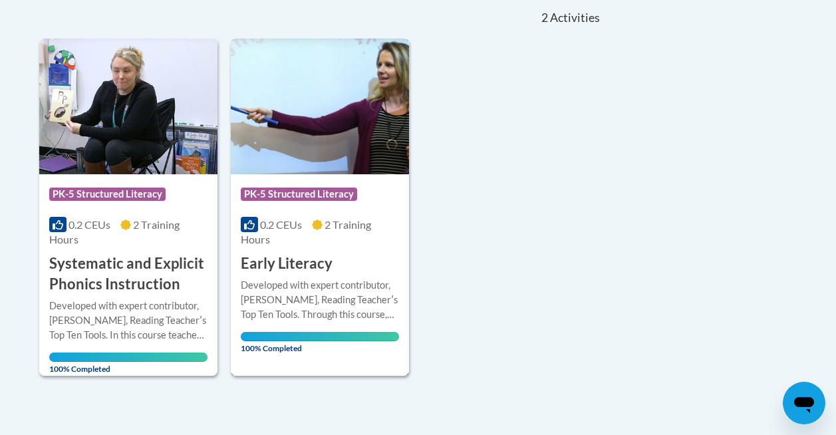
click at [277, 266] on h3 "Early Literacy" at bounding box center [287, 263] width 92 height 21
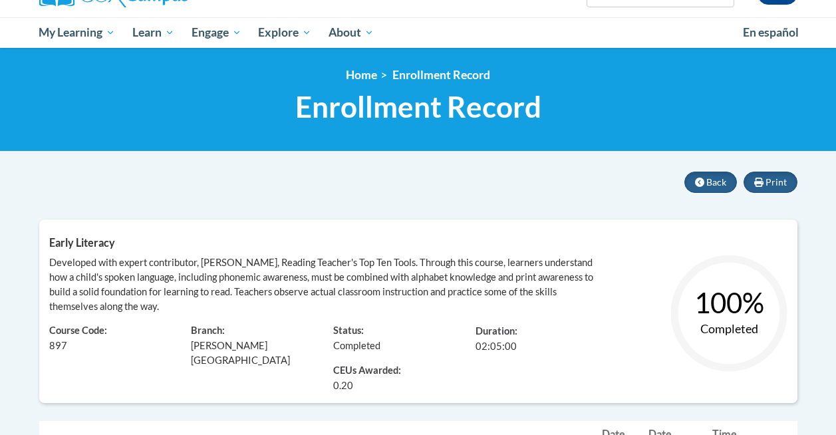
scroll to position [130, 0]
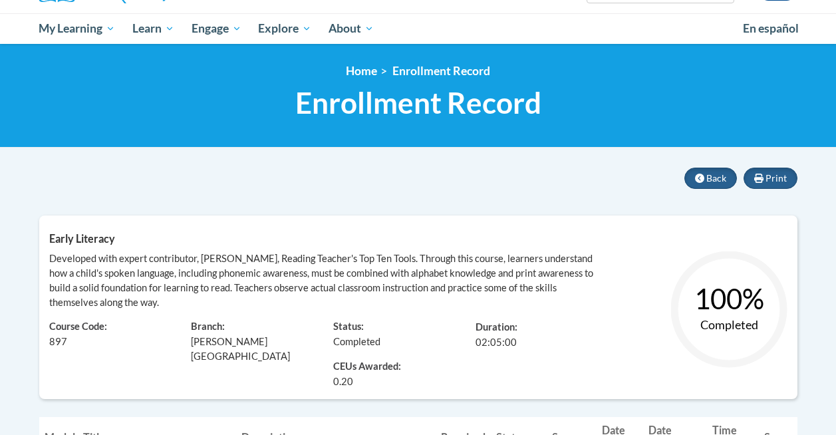
drag, startPoint x: 199, startPoint y: 308, endPoint x: 39, endPoint y: 237, distance: 175.9
click at [39, 237] on div "Early Literacy Developed with expert contributor, [PERSON_NAME], Reading Teache…" at bounding box center [418, 306] width 758 height 183
copy div "Early Literacy Developed with expert contributor, [PERSON_NAME], Reading Teache…"
